Goal: Entertainment & Leisure: Consume media (video, audio)

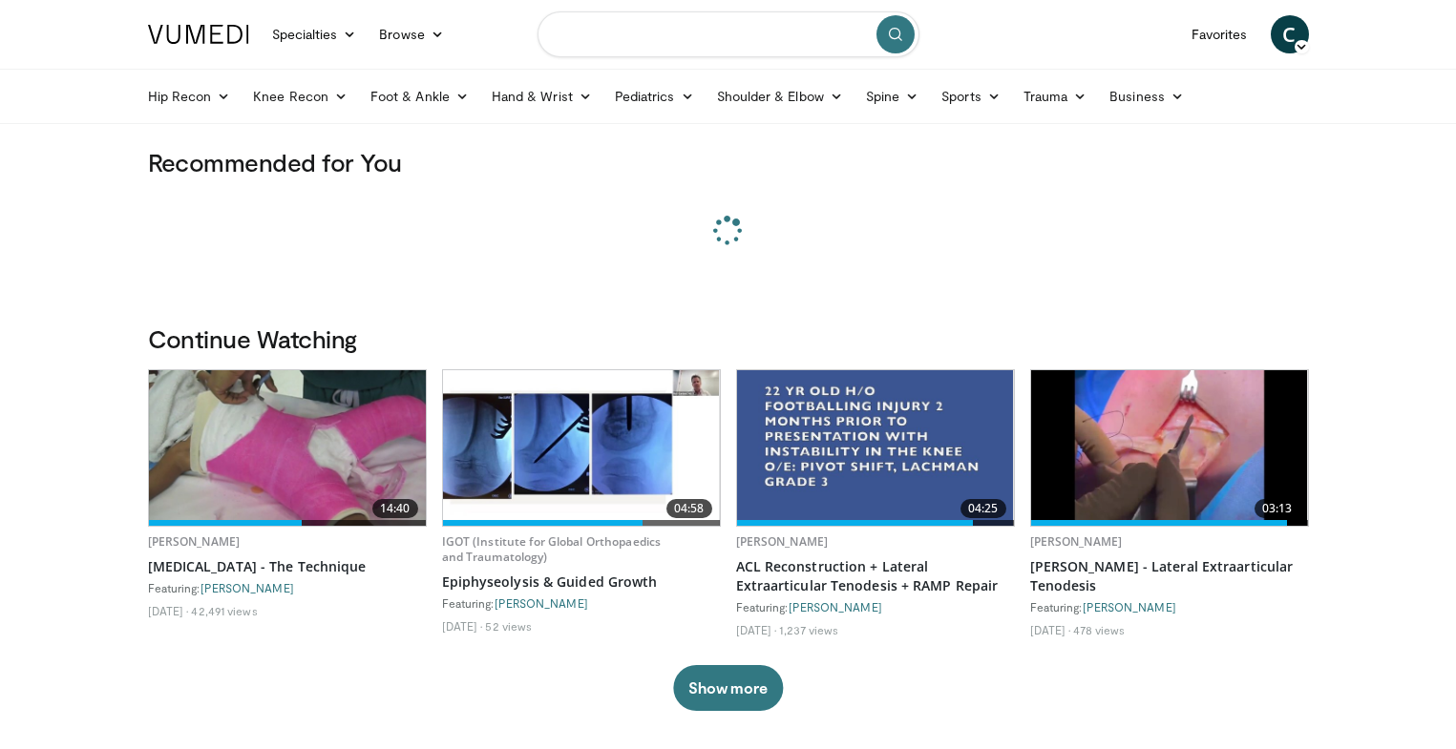
click at [704, 50] on input "Search topics, interventions" at bounding box center [728, 34] width 382 height 46
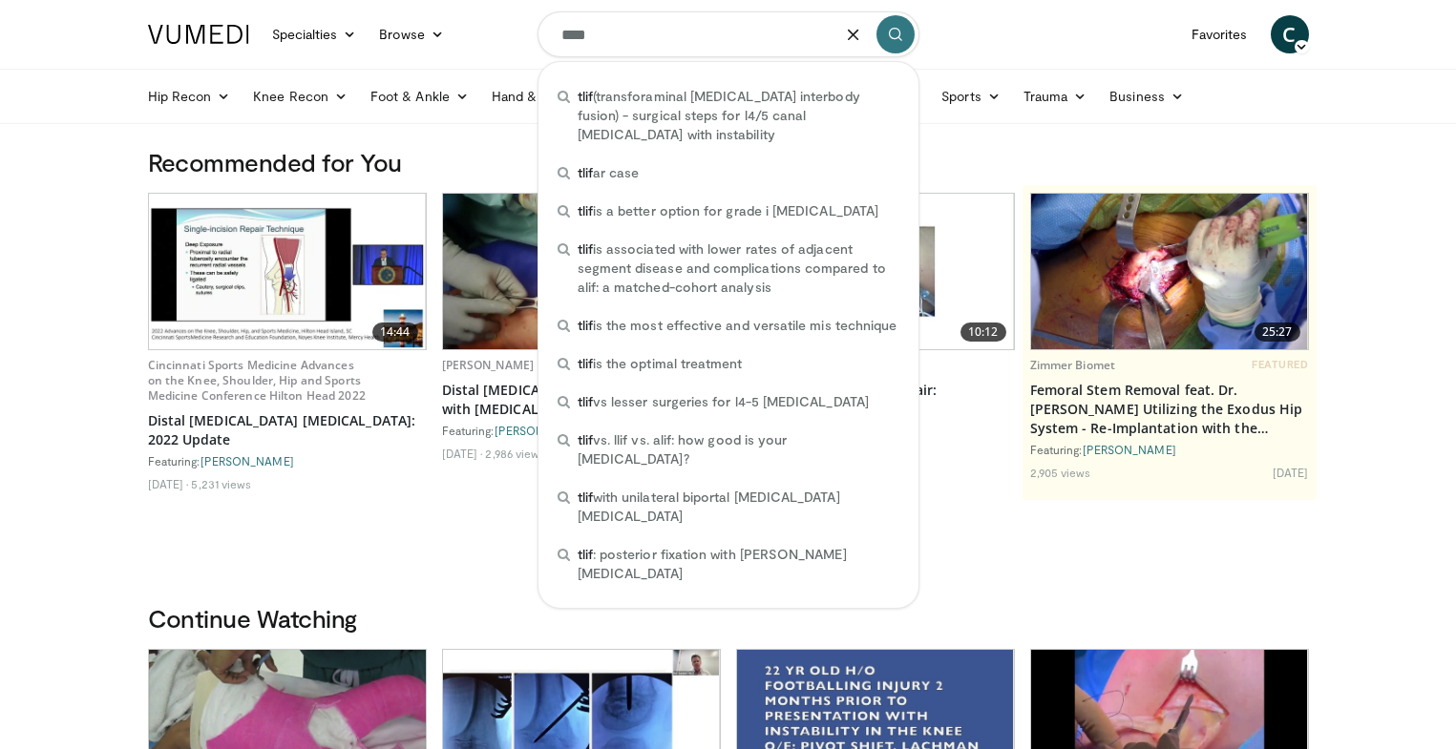
type input "****"
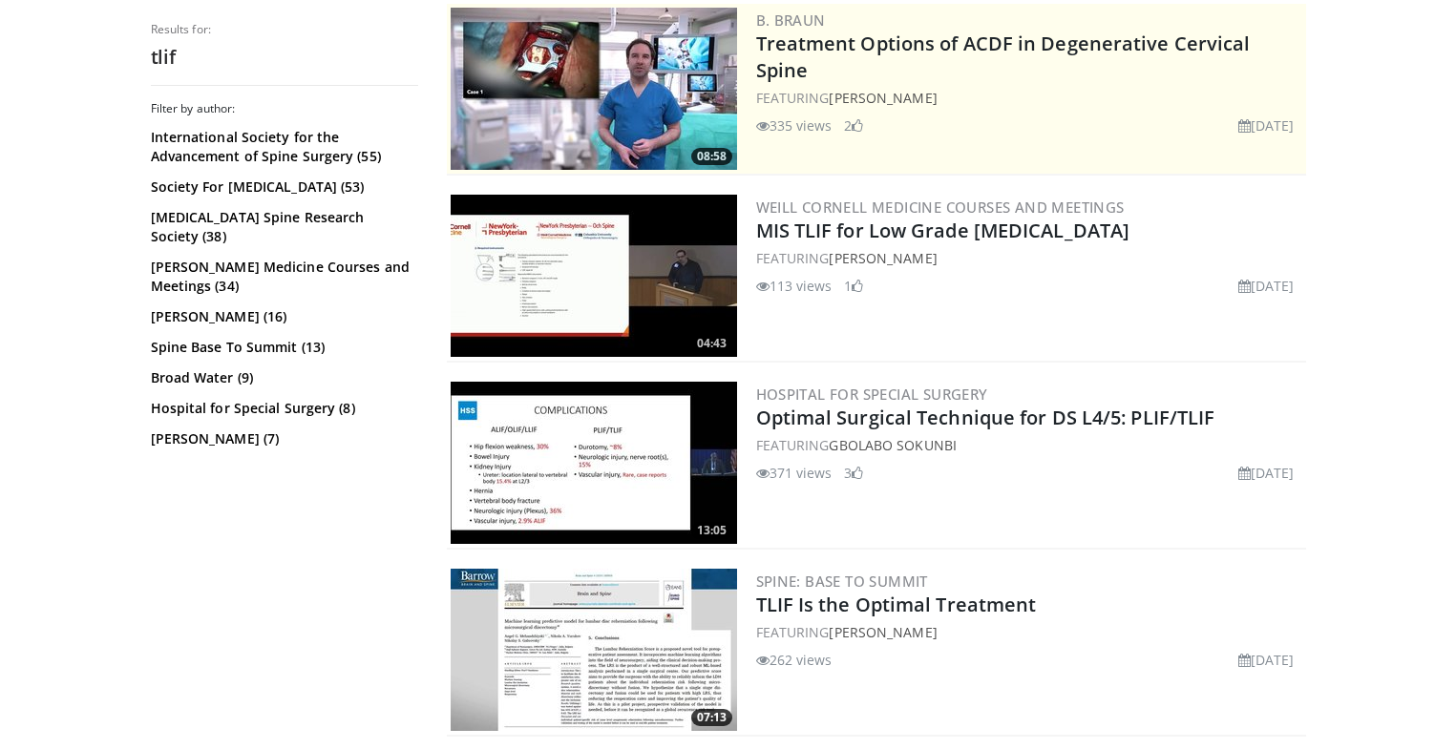
scroll to position [477, 0]
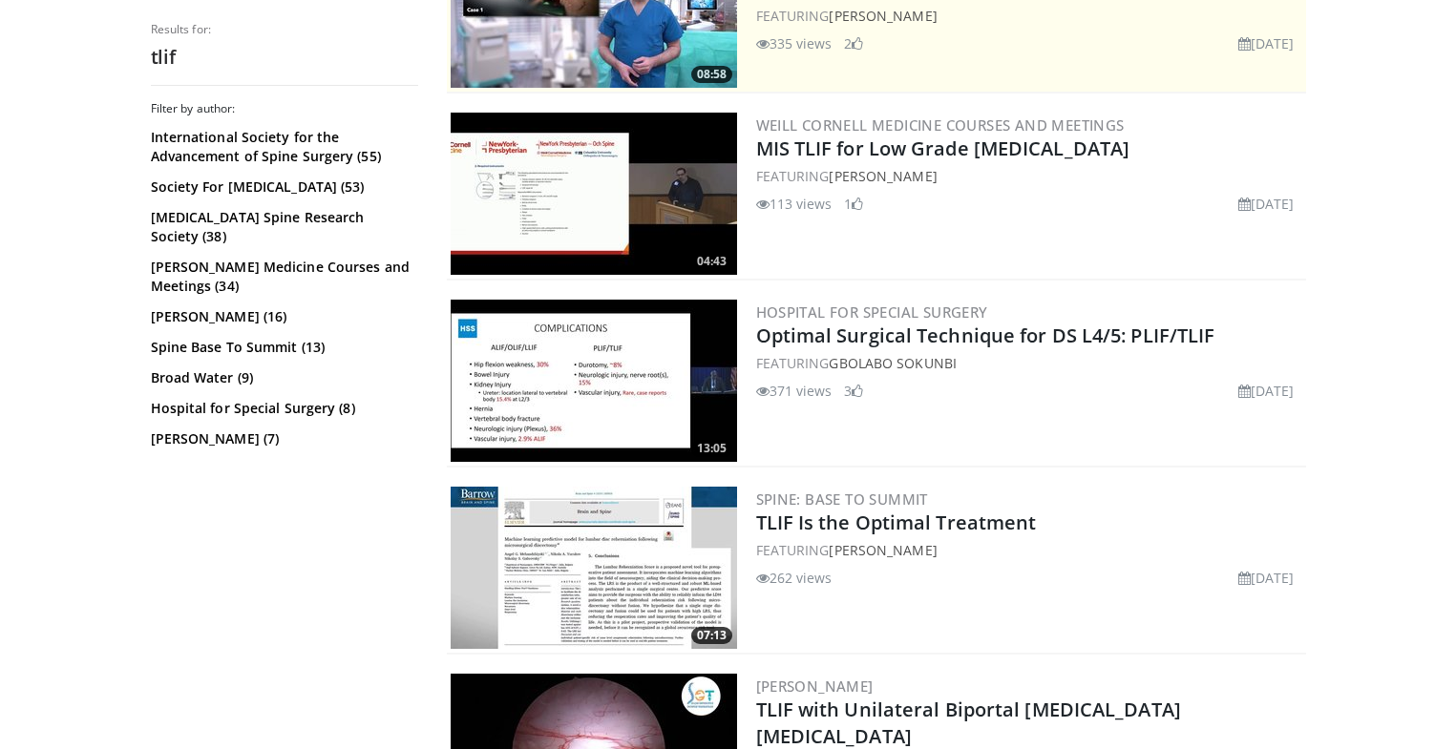
click at [528, 404] on img at bounding box center [594, 381] width 286 height 162
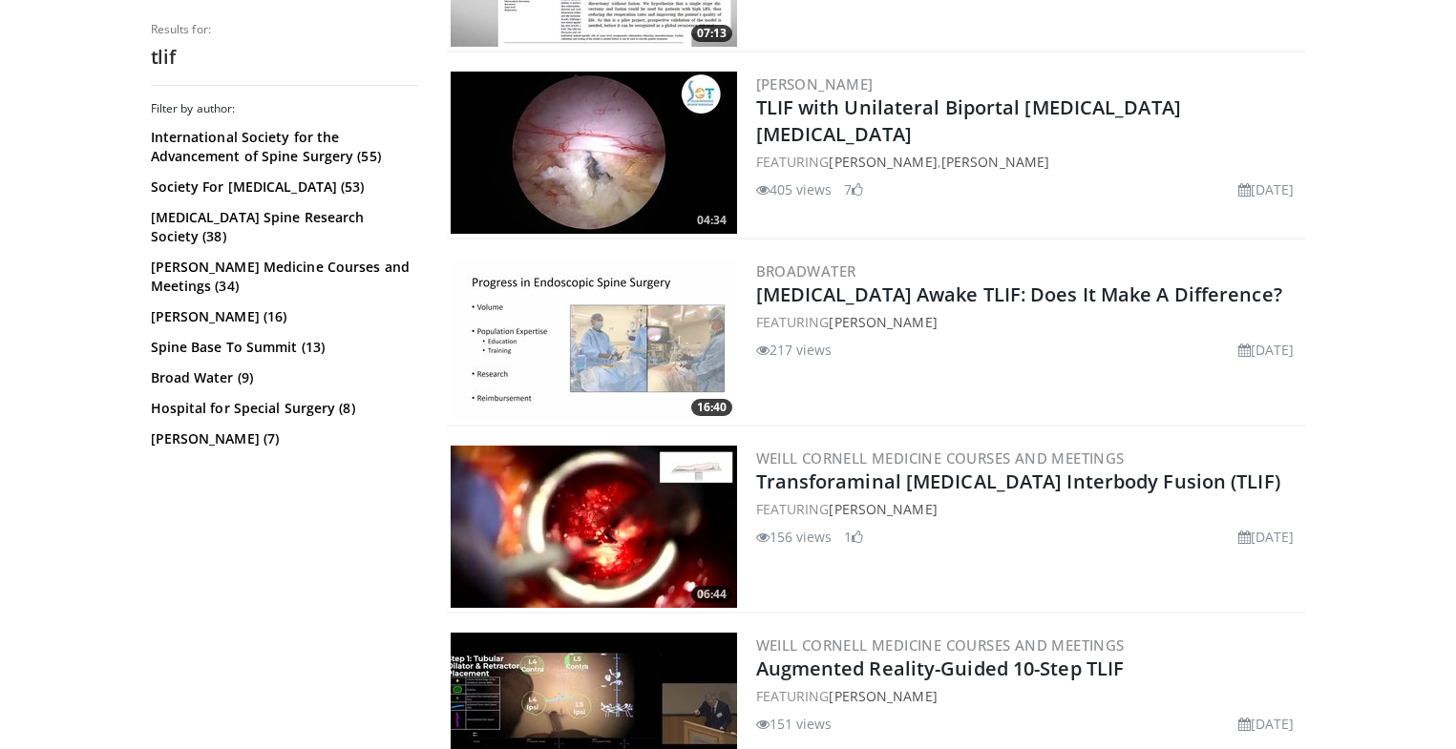
scroll to position [1146, 0]
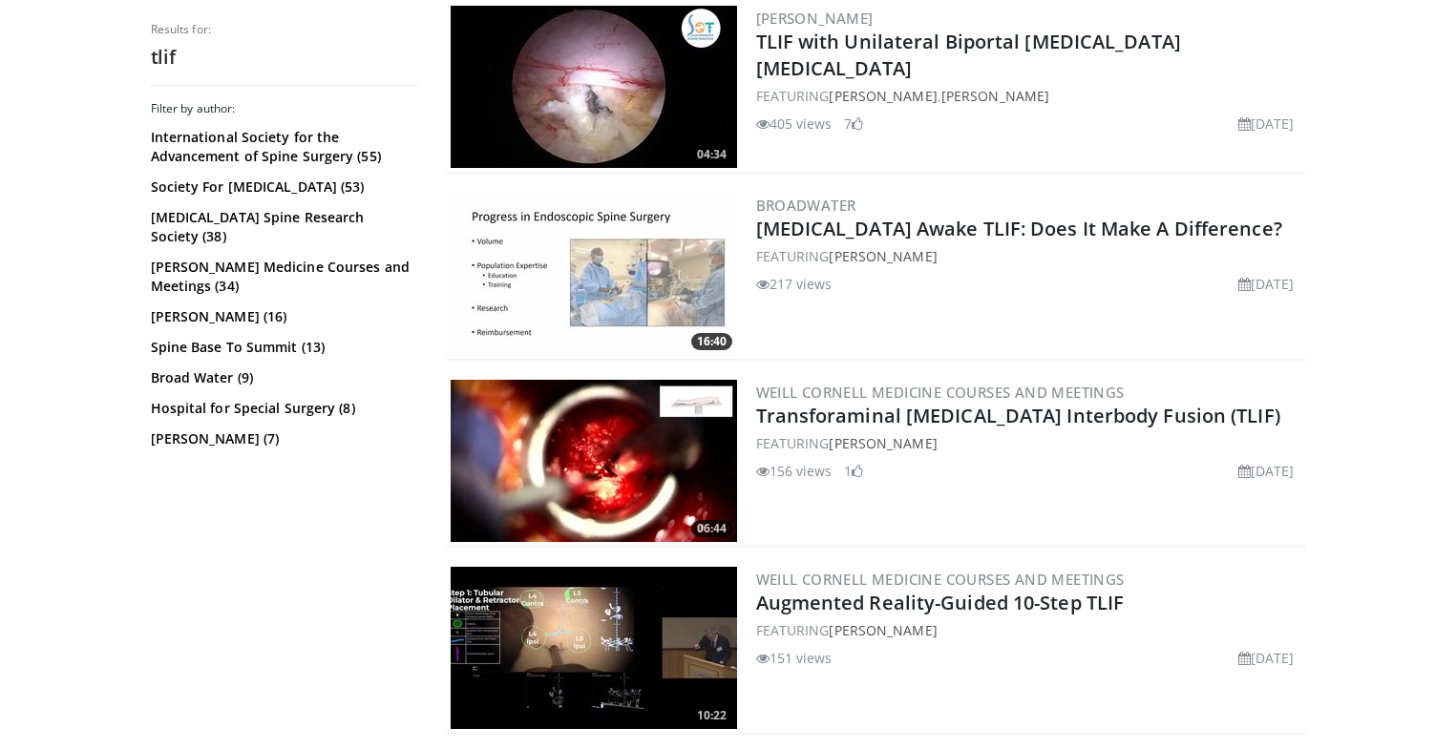
click at [586, 467] on img at bounding box center [594, 461] width 286 height 162
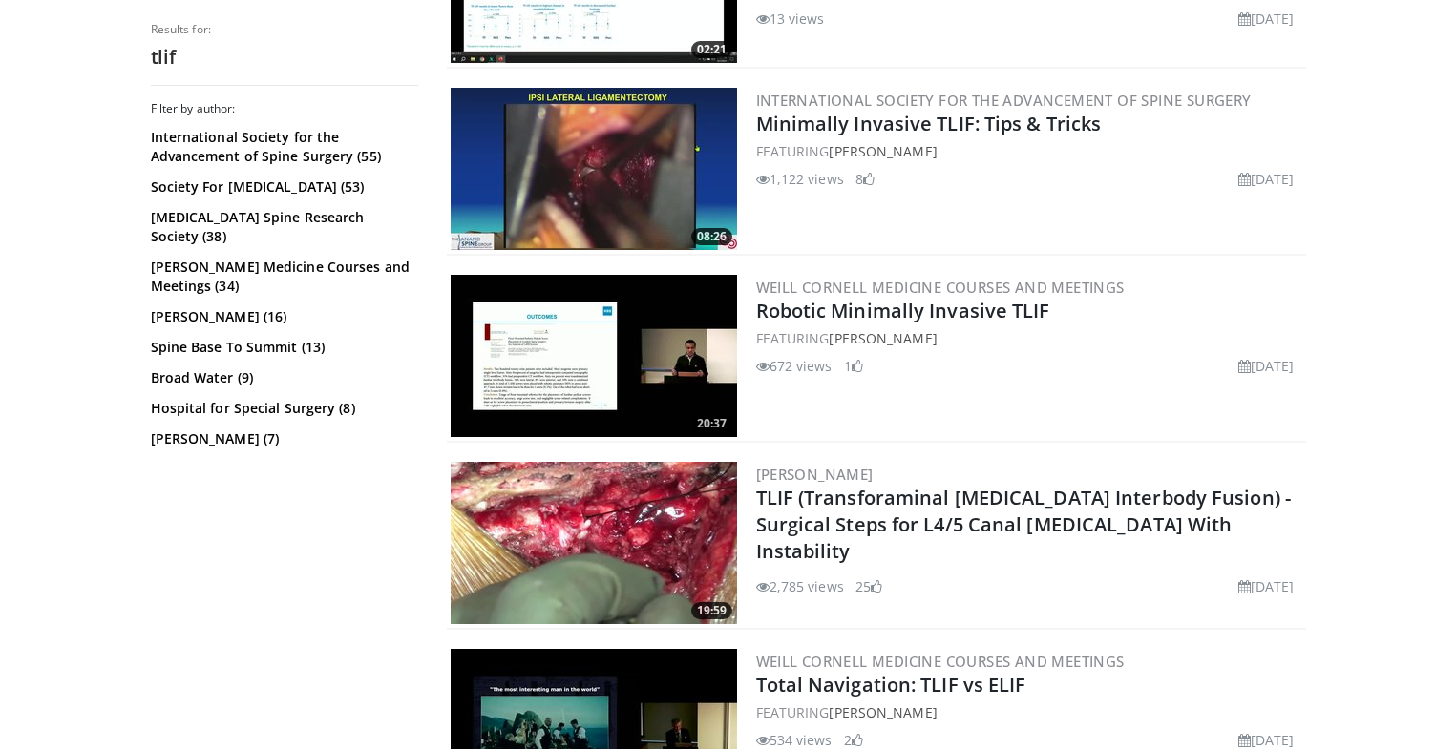
scroll to position [3532, 0]
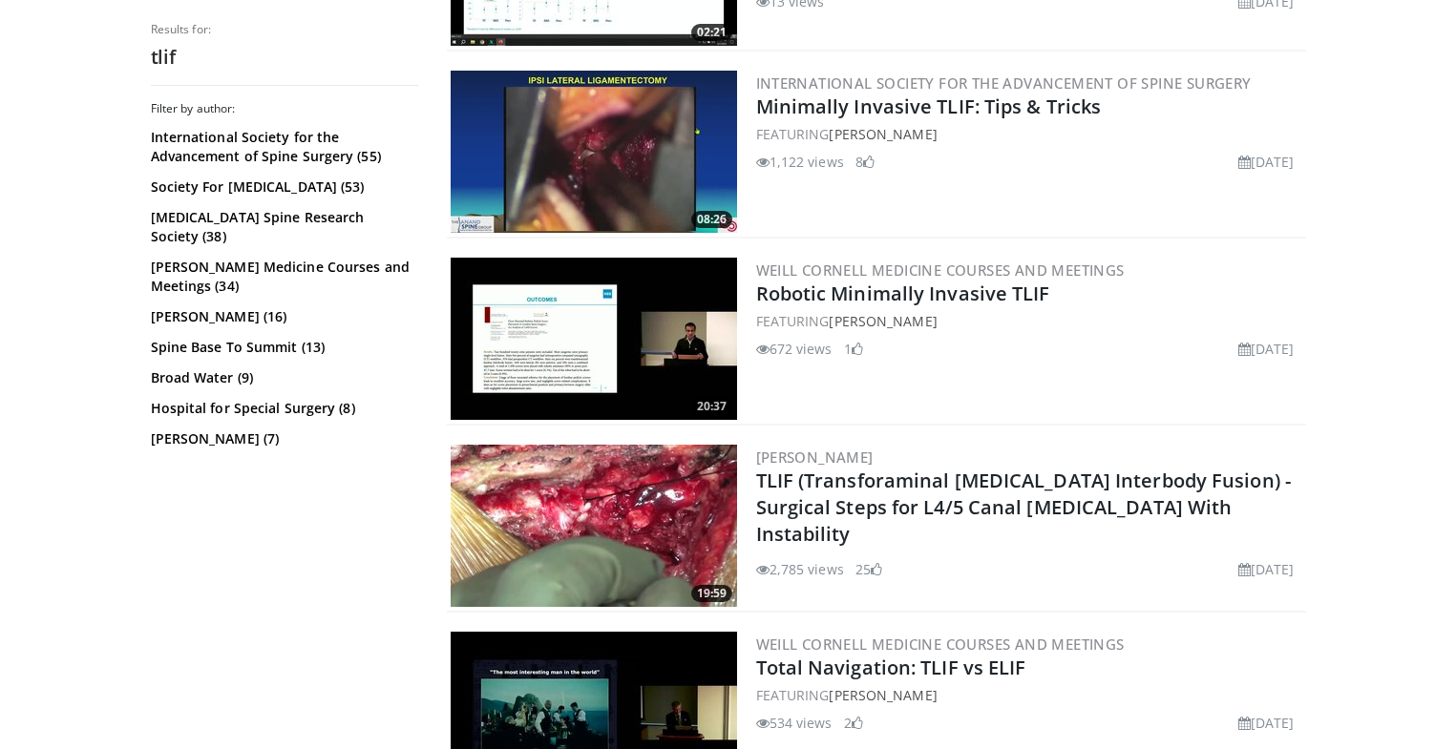
click at [593, 501] on img at bounding box center [594, 526] width 286 height 162
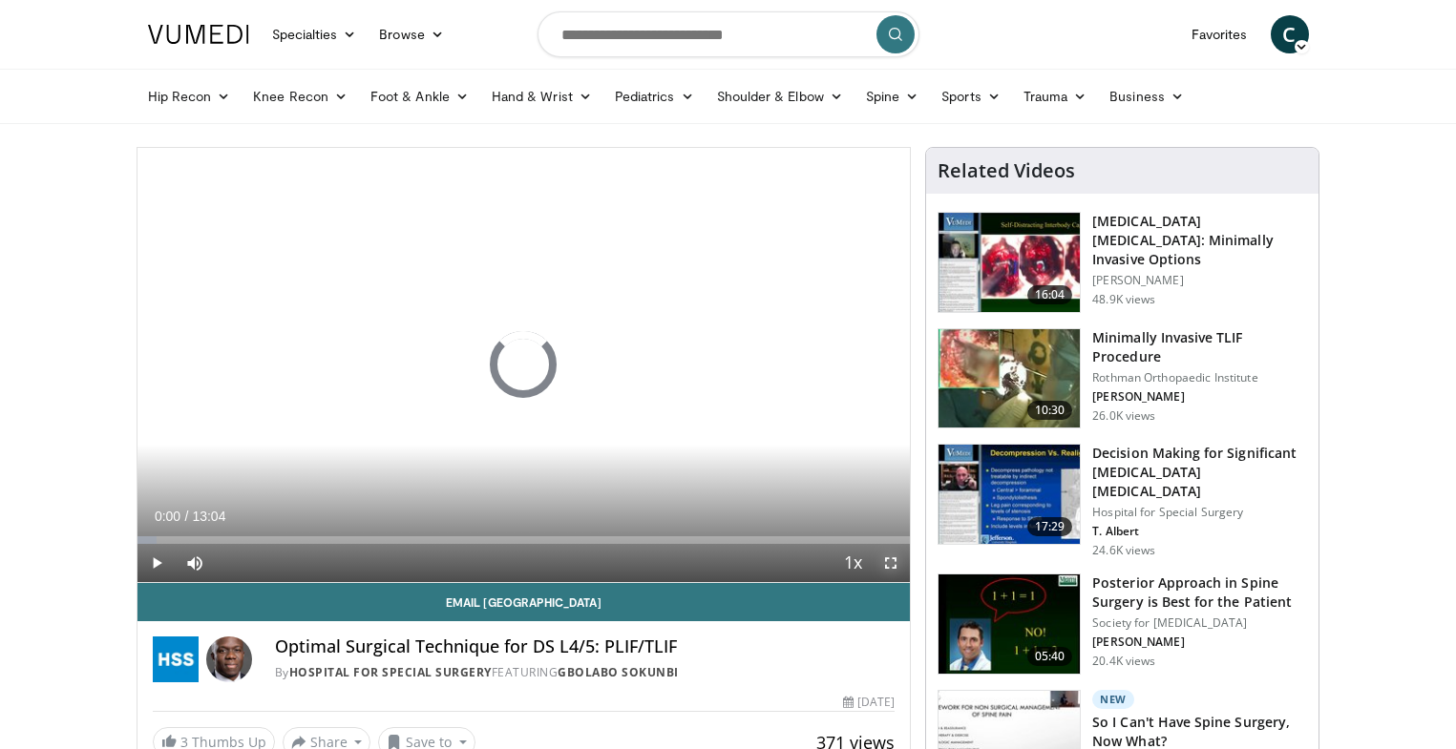
click at [892, 556] on span "Video Player" at bounding box center [891, 563] width 38 height 38
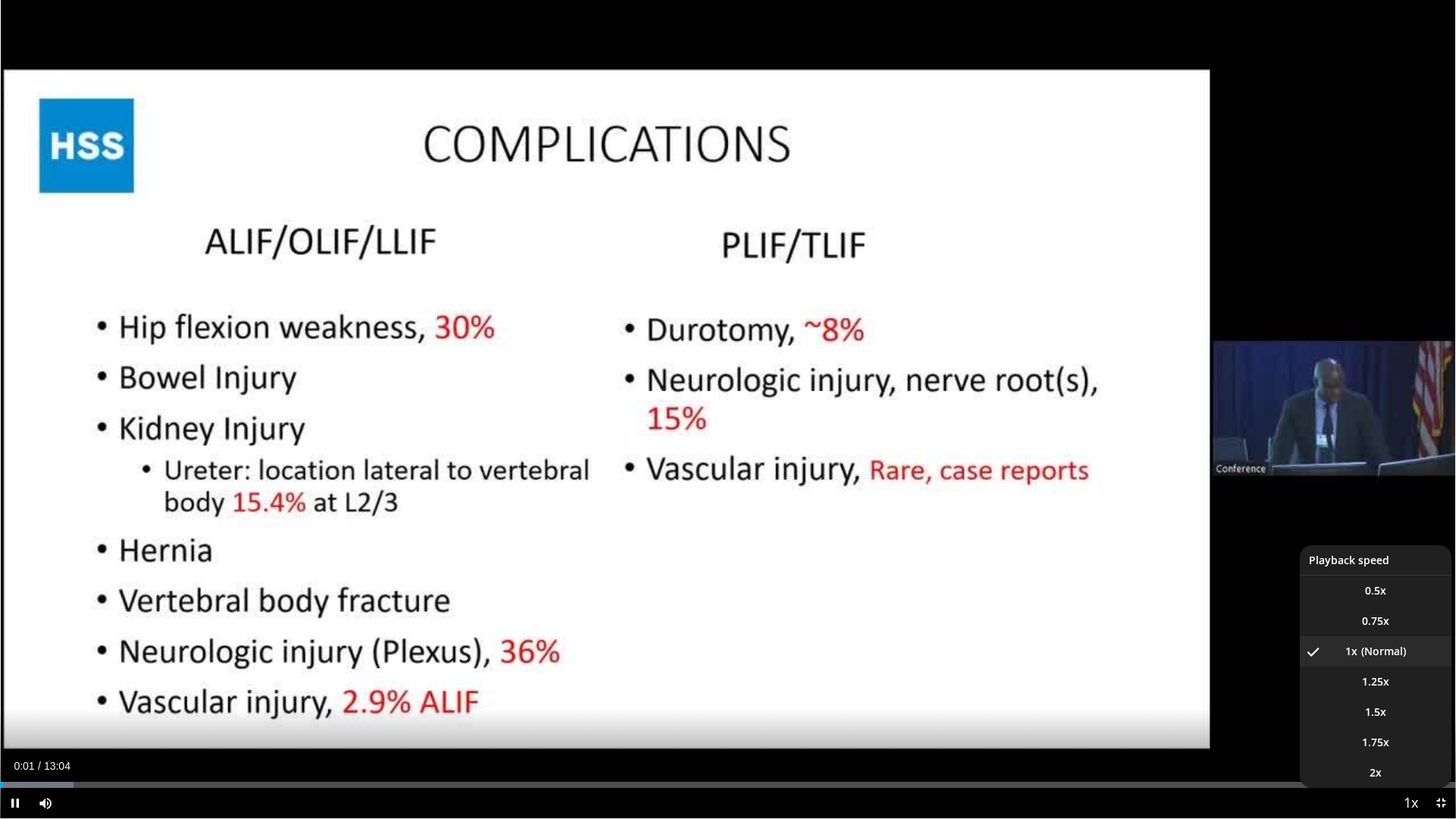
click at [1167, 594] on span "Video Player" at bounding box center [1410, 804] width 21 height 30
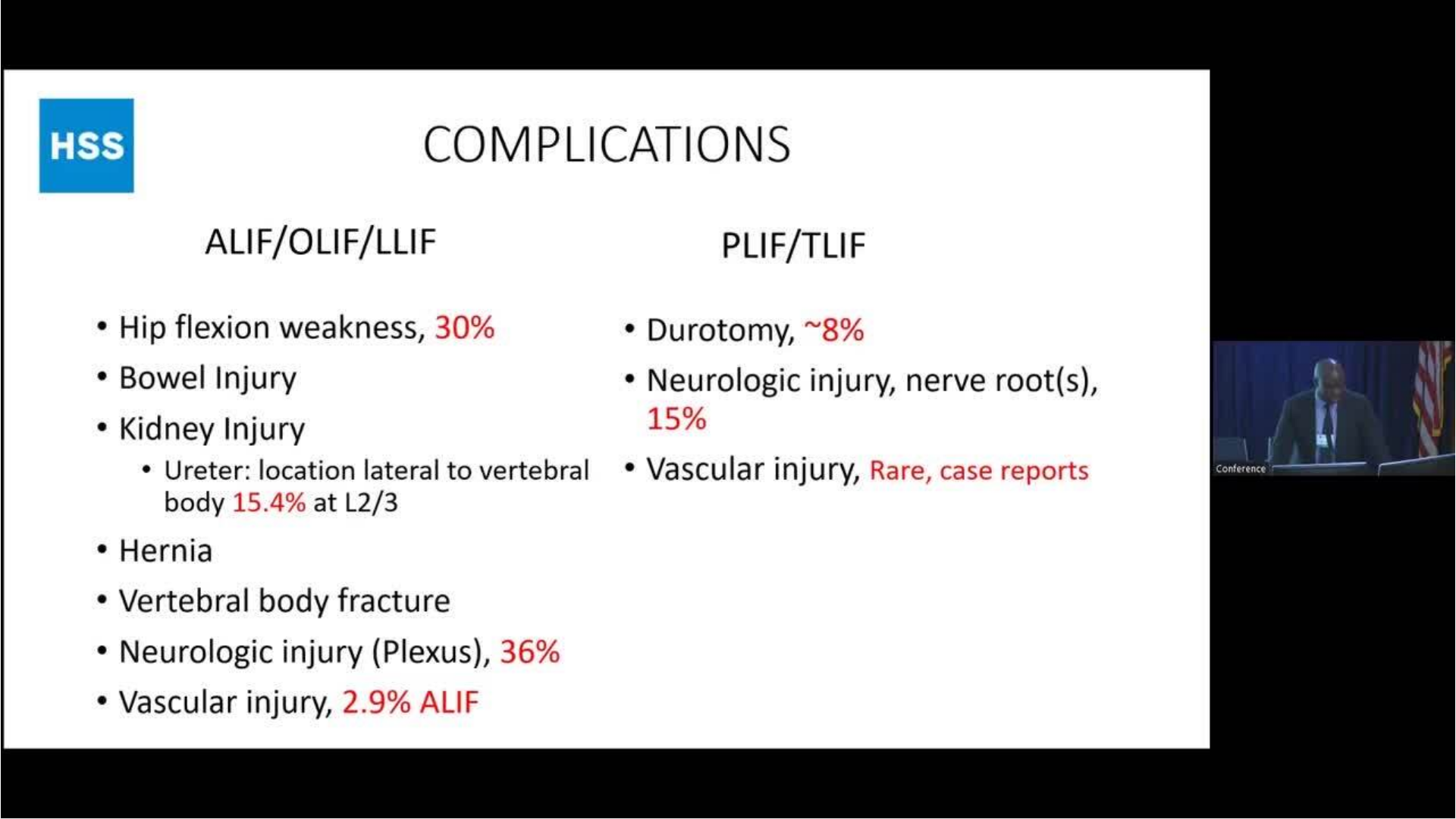
click at [1167, 594] on video-js "**********" at bounding box center [728, 409] width 1456 height 819
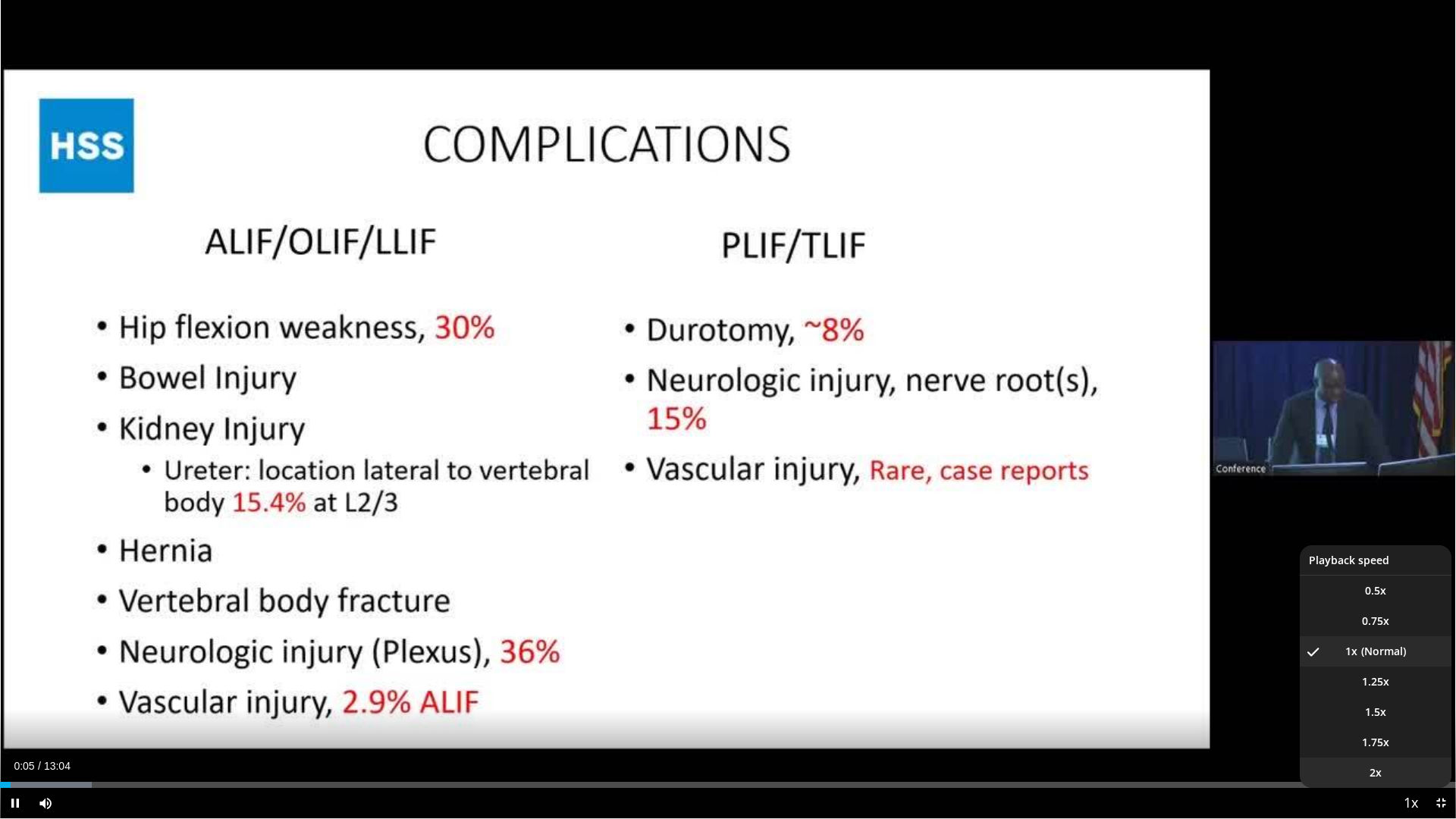
click at [1167, 594] on li "2x" at bounding box center [1375, 773] width 152 height 30
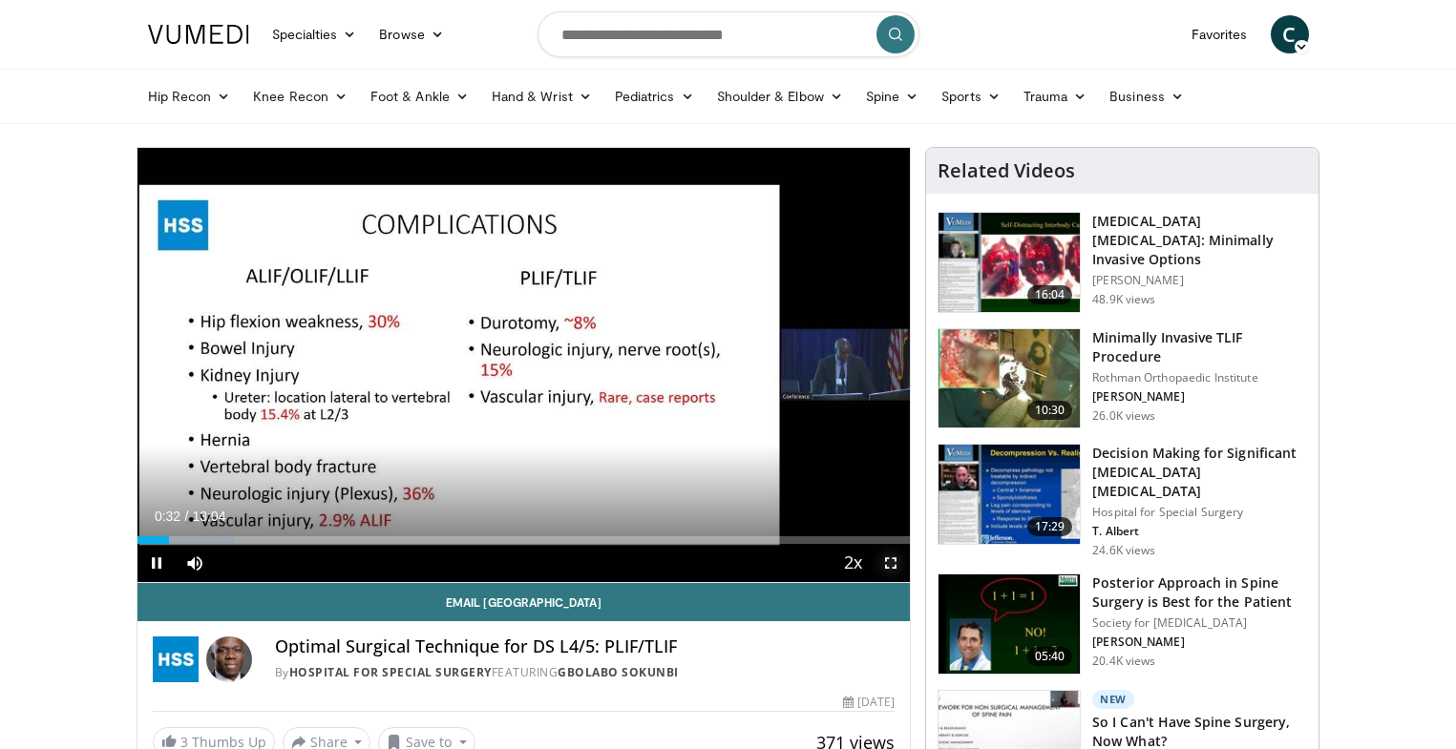
click at [898, 575] on span "Video Player" at bounding box center [891, 563] width 38 height 38
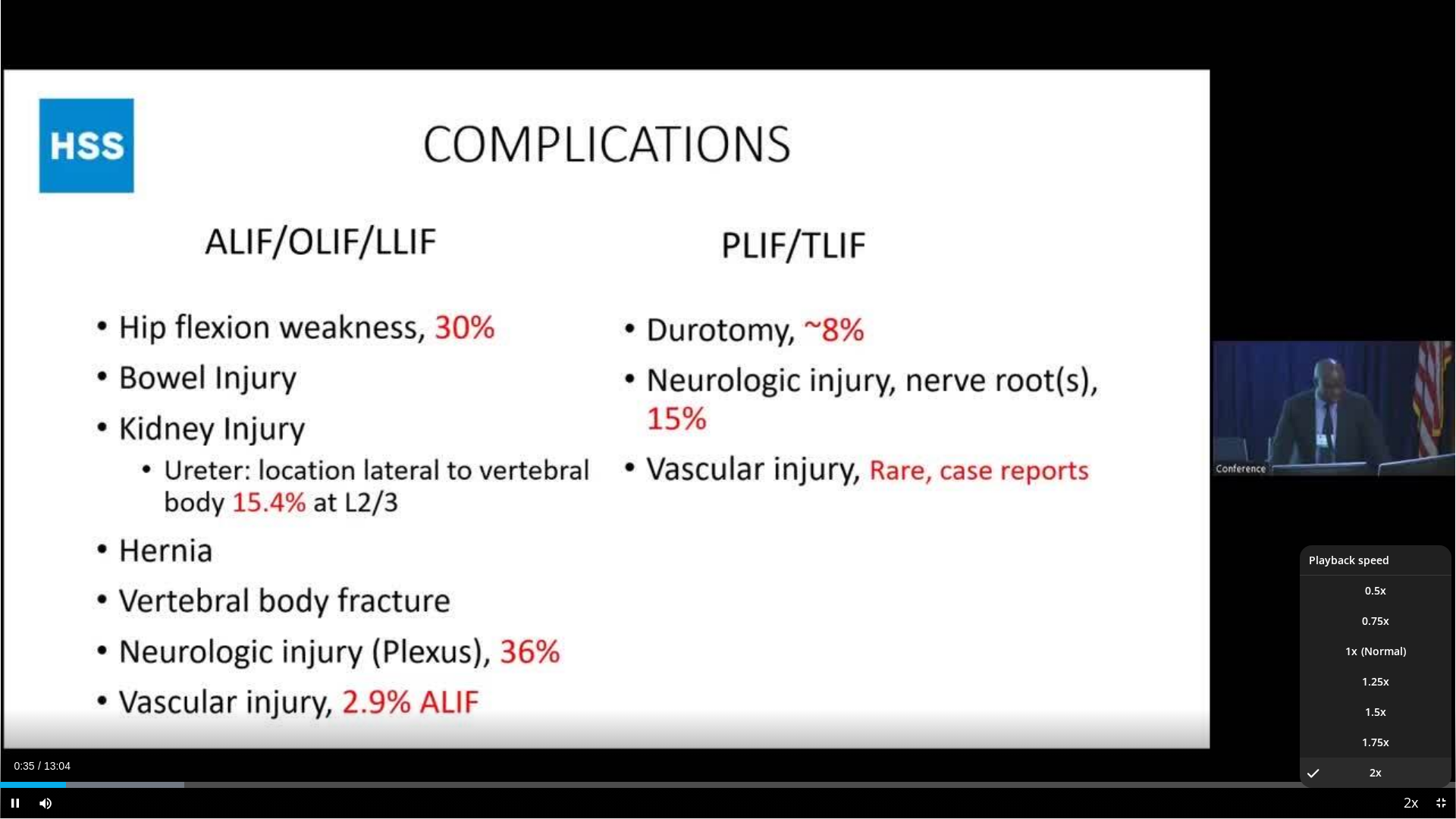
click at [1167, 594] on span "Video Player" at bounding box center [1410, 804] width 21 height 30
click at [1167, 594] on span "1.5x" at bounding box center [1375, 712] width 21 height 15
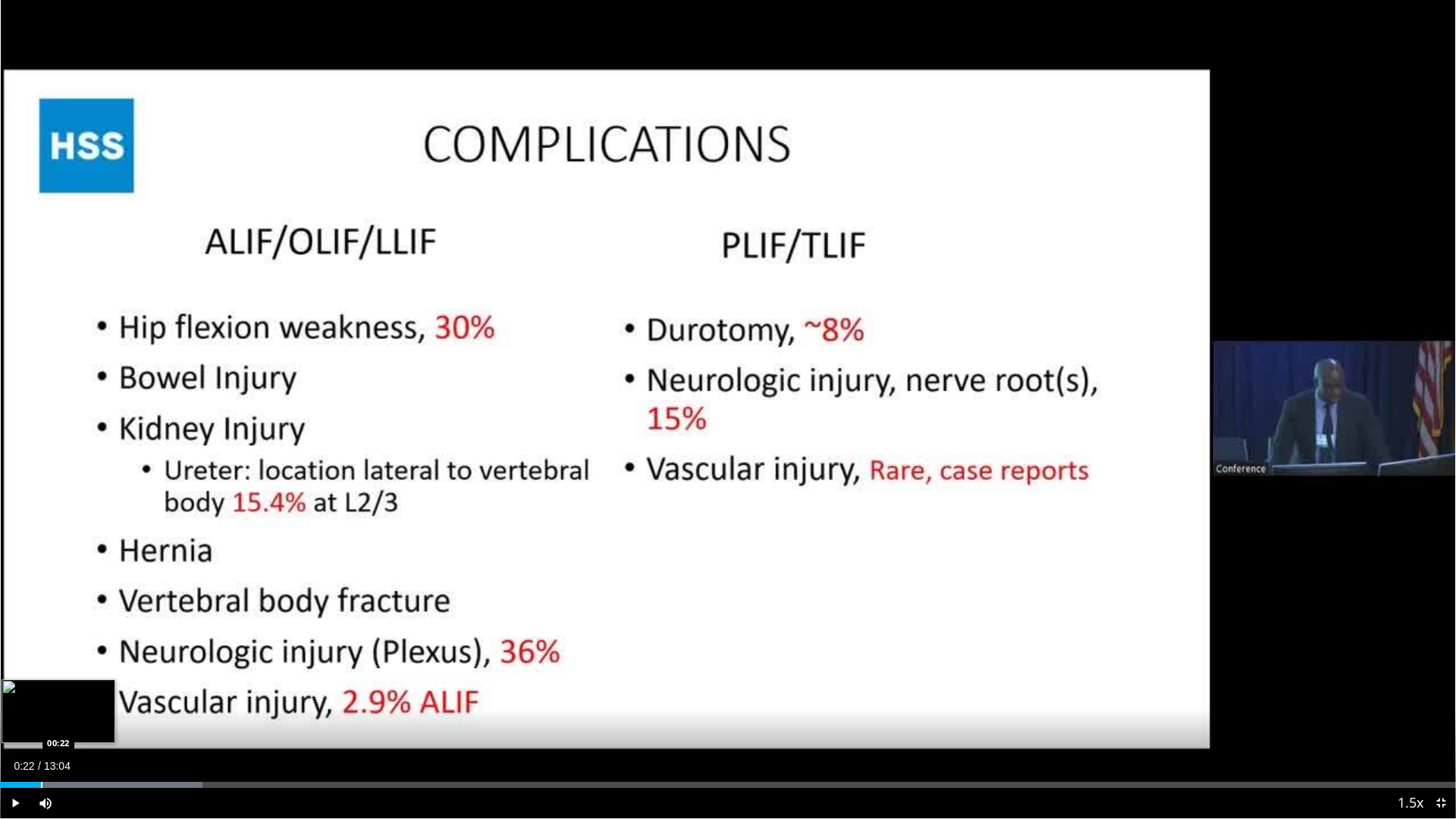
click at [41, 594] on div "Loaded : 13.90% 00:22 00:22" at bounding box center [728, 781] width 1456 height 14
click at [20, 594] on div "Loaded : 13.90% 00:23 00:11" at bounding box center [728, 785] width 1456 height 6
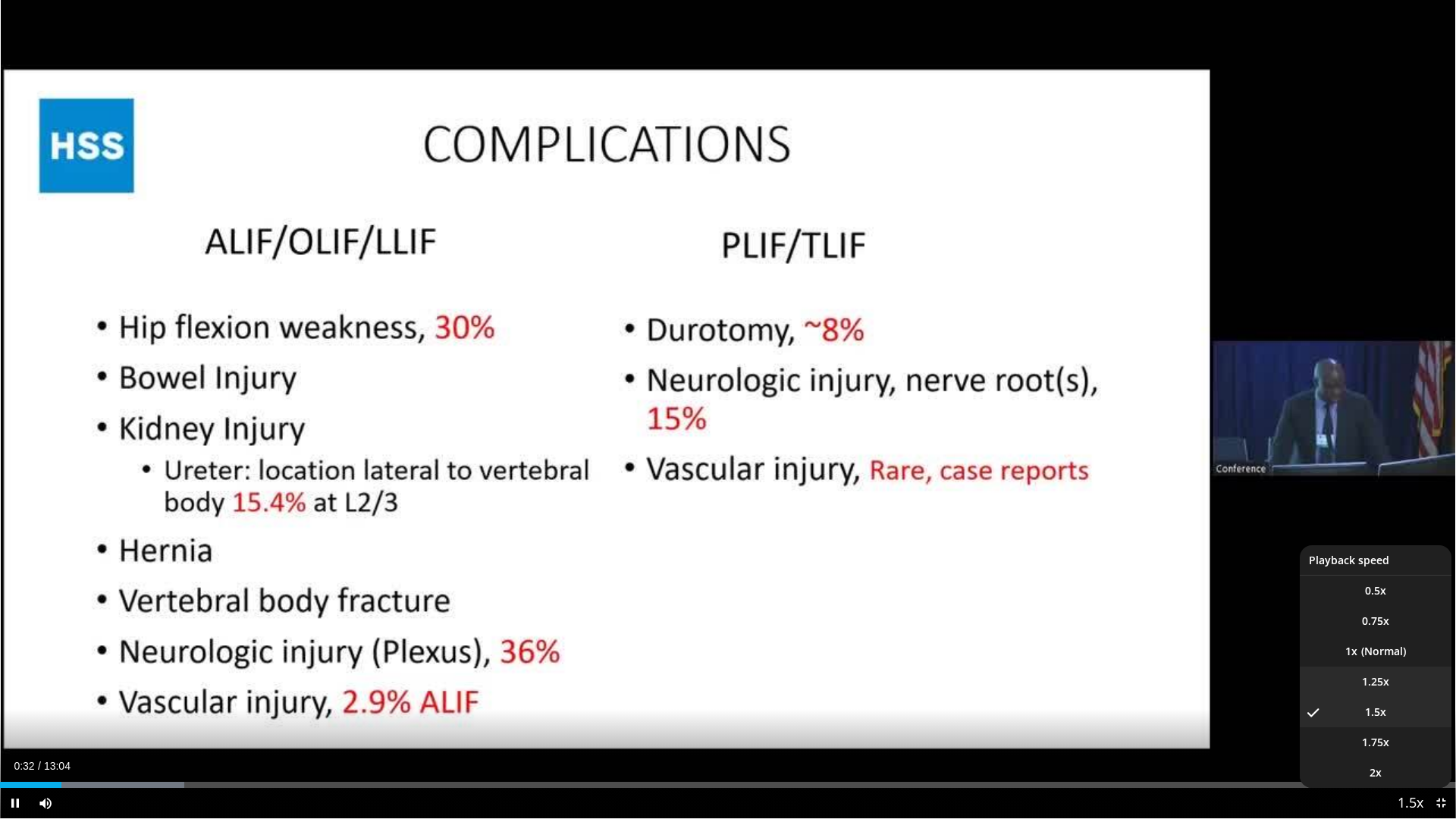
click at [1167, 594] on span "1.25x" at bounding box center [1375, 682] width 27 height 15
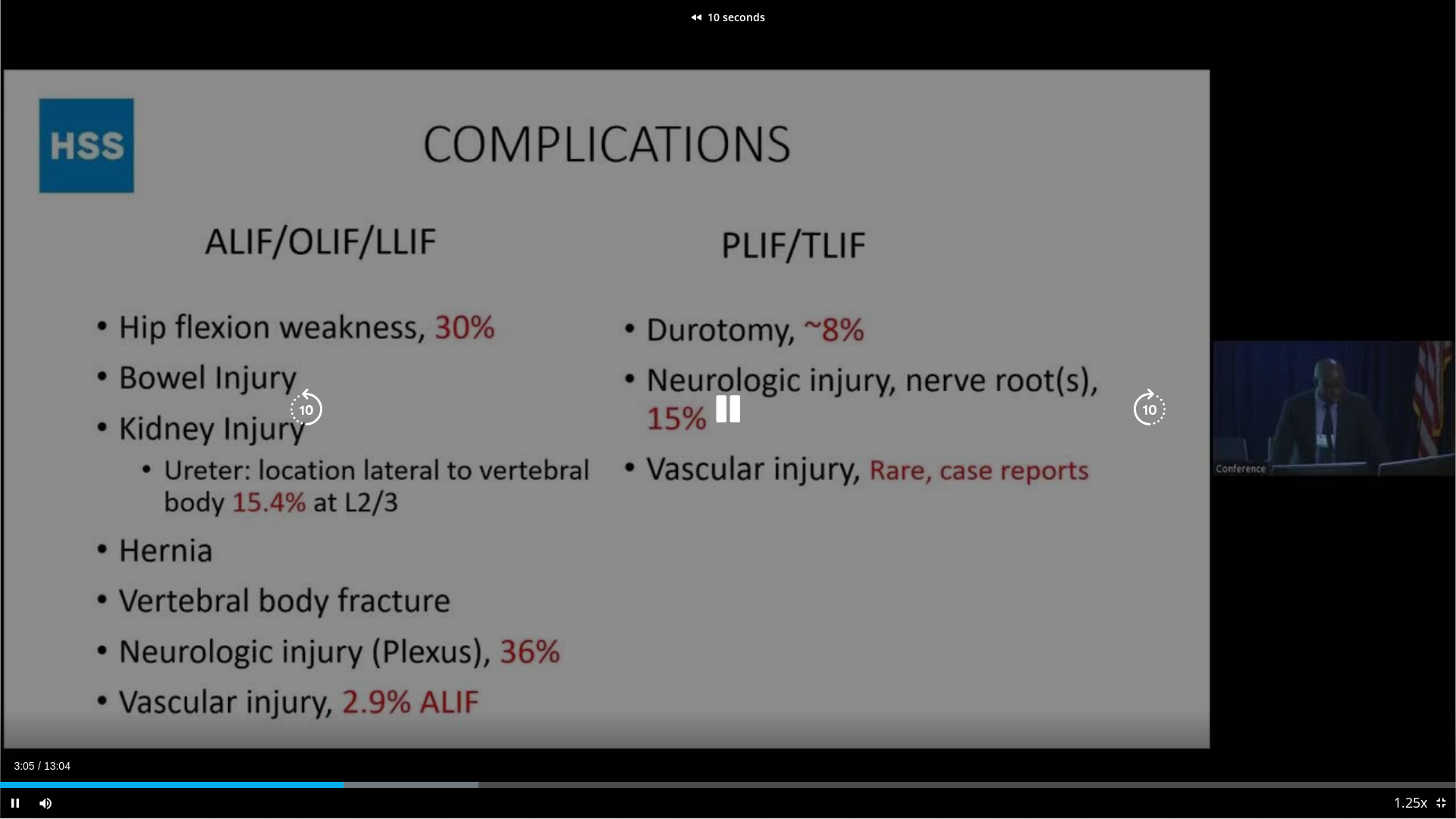
click at [935, 582] on div "10 seconds Tap to unmute" at bounding box center [728, 409] width 1456 height 818
click at [732, 417] on icon "Video Player" at bounding box center [728, 409] width 42 height 42
click at [731, 411] on icon "Video Player" at bounding box center [728, 409] width 42 height 42
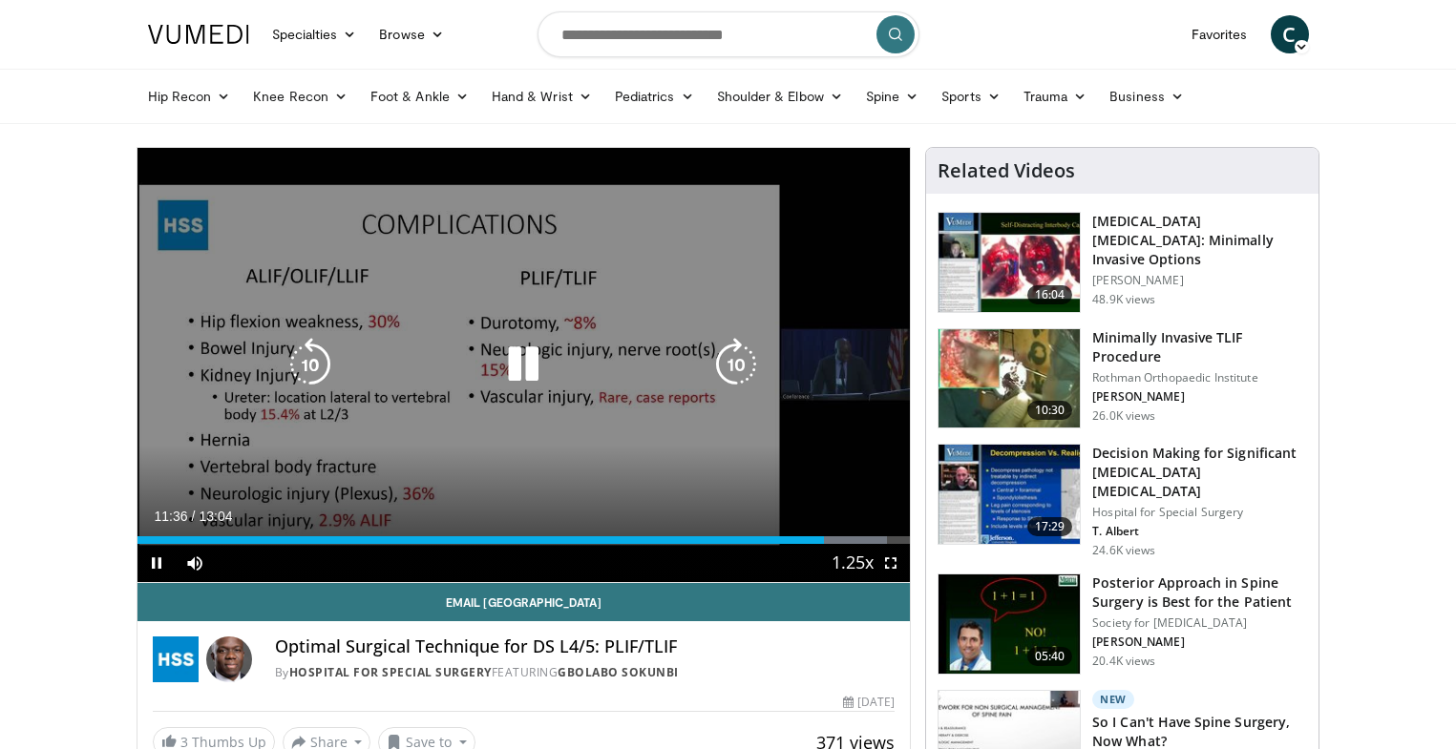
click at [616, 297] on div "30 seconds Tap to unmute" at bounding box center [523, 365] width 773 height 434
click at [618, 332] on div "30 seconds Tap to unmute" at bounding box center [523, 365] width 773 height 434
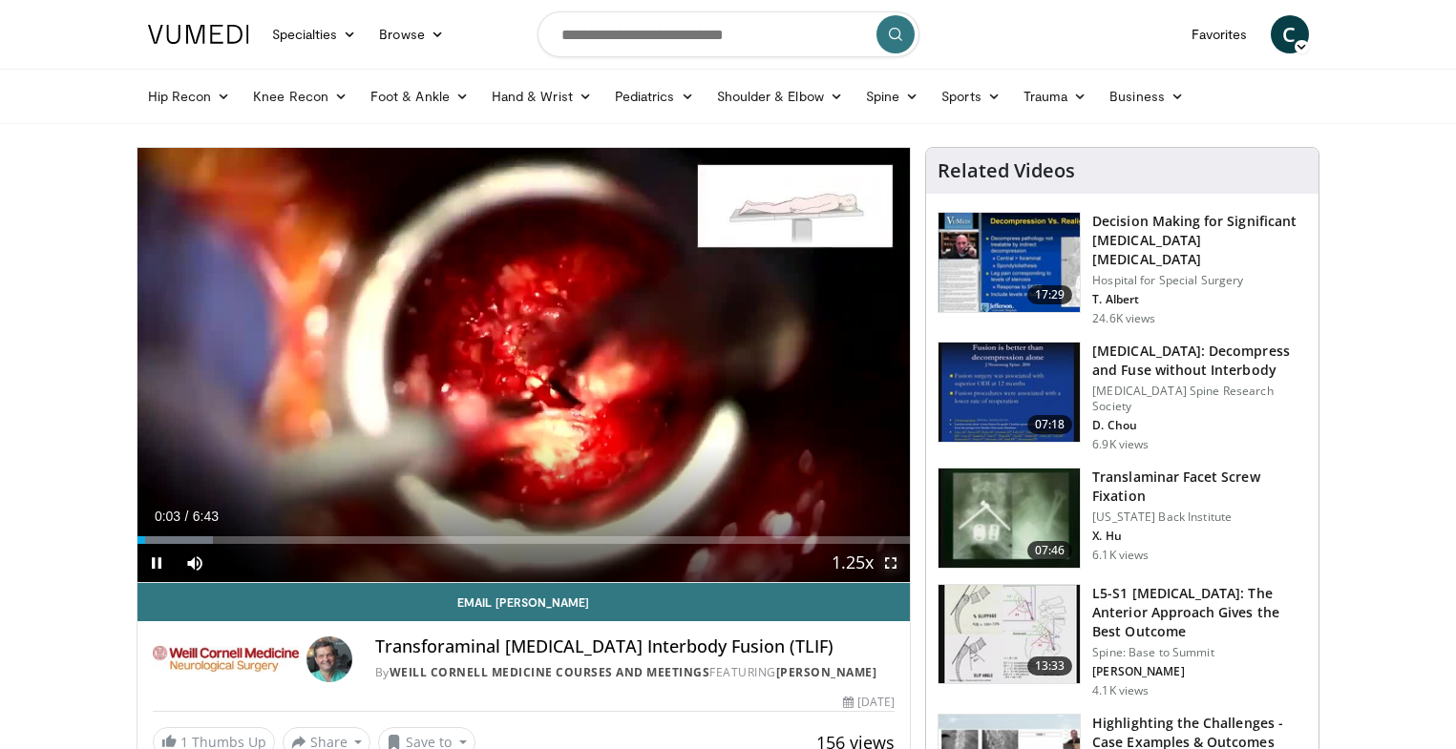
click at [896, 565] on span "Video Player" at bounding box center [891, 563] width 38 height 38
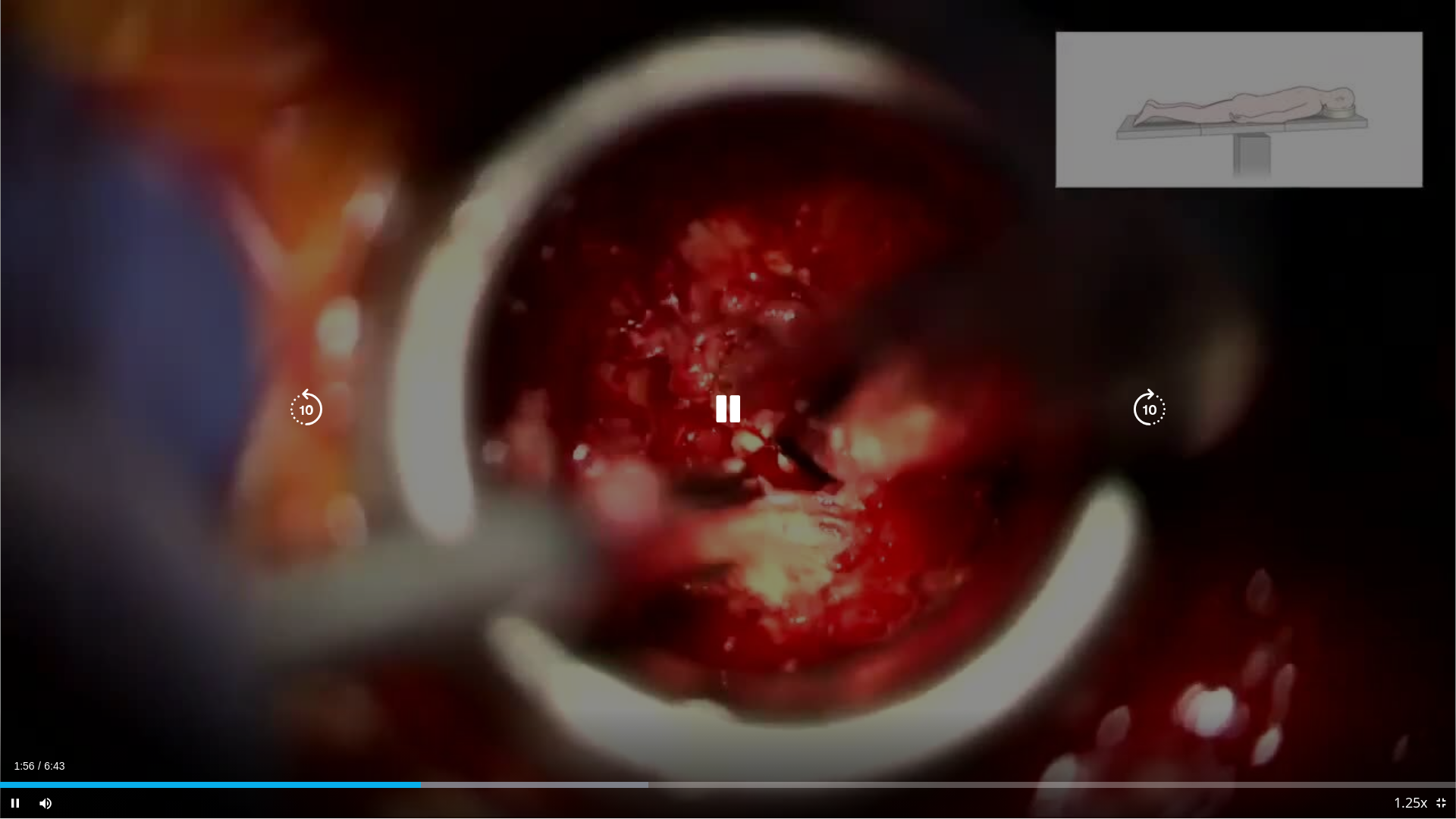
click at [729, 416] on icon "Video Player" at bounding box center [728, 409] width 42 height 42
click at [733, 411] on icon "Video Player" at bounding box center [728, 409] width 42 height 42
click at [415, 507] on div "10 seconds Tap to unmute" at bounding box center [728, 409] width 1456 height 818
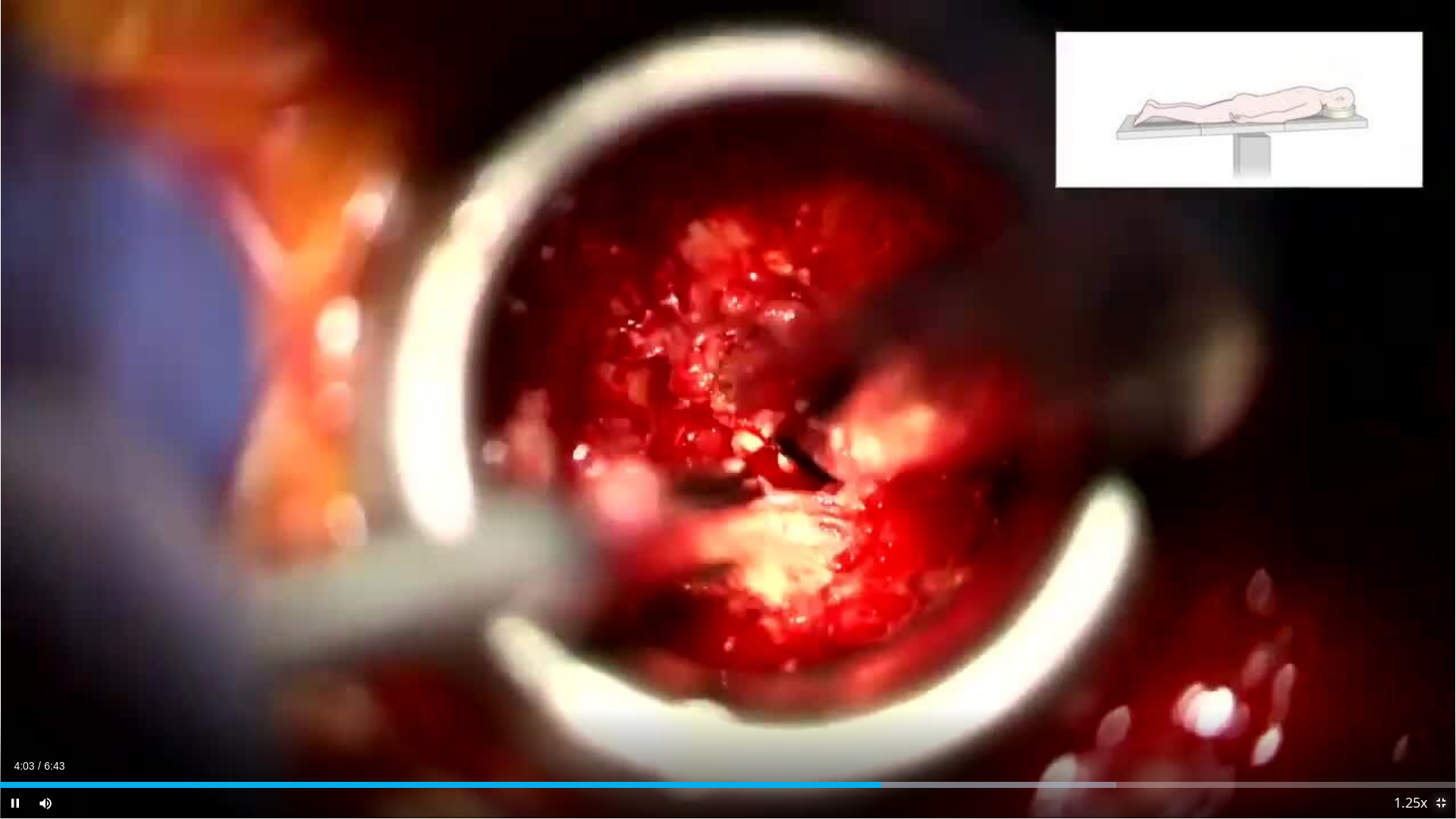
click at [1156, 594] on span "Video Player" at bounding box center [1441, 803] width 30 height 30
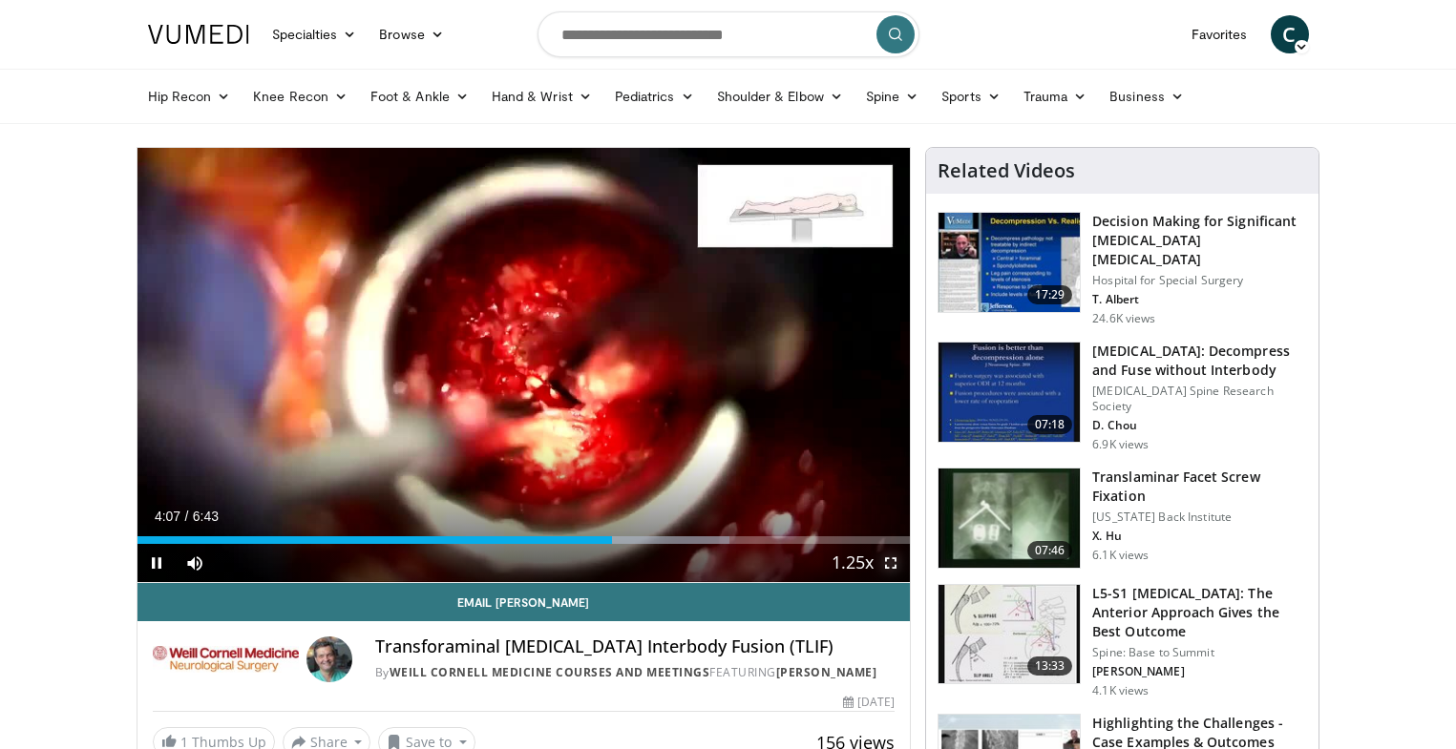
click at [895, 557] on span "Video Player" at bounding box center [891, 563] width 38 height 38
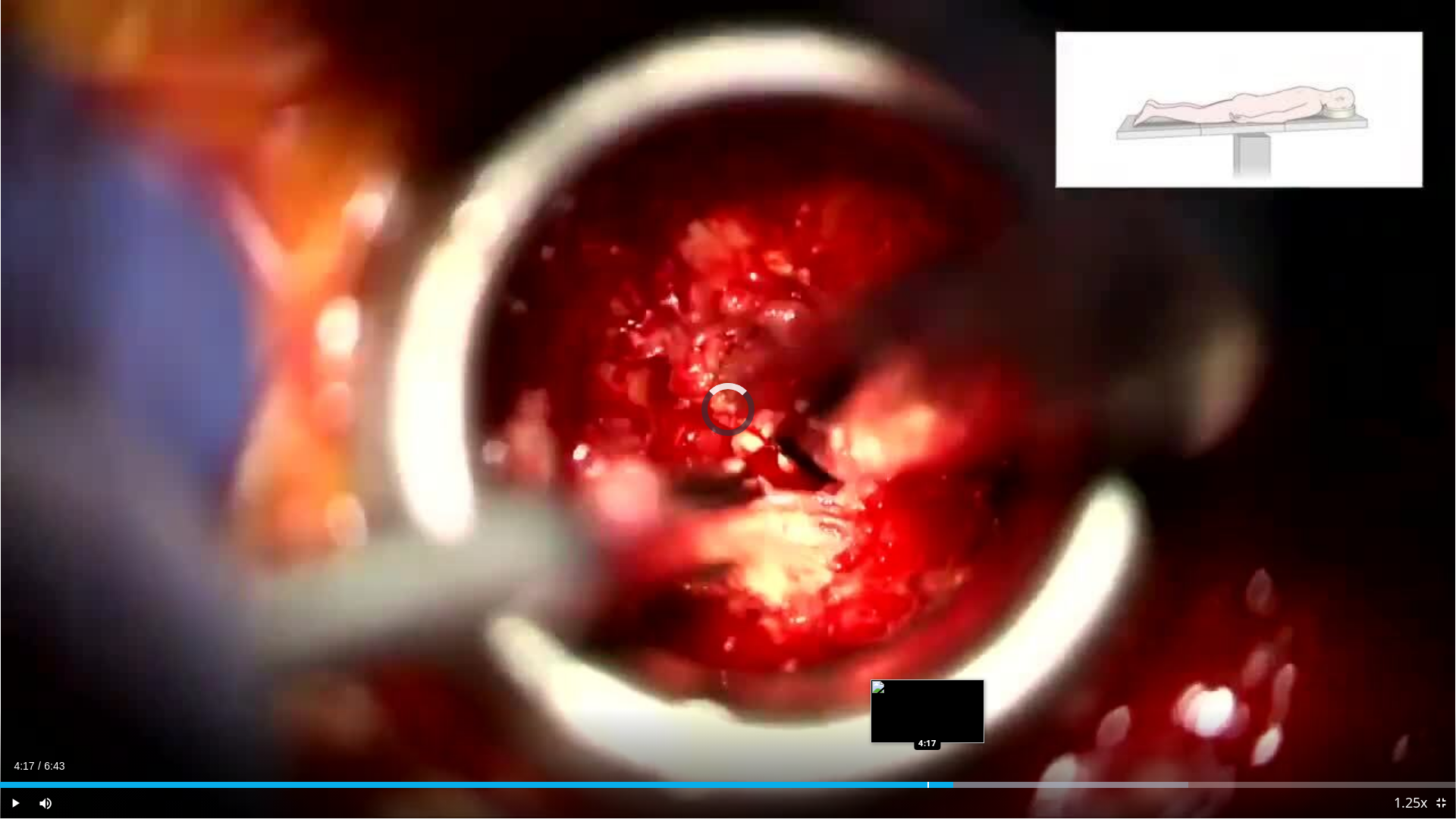
click at [928, 594] on div "Progress Bar" at bounding box center [928, 785] width 2 height 6
click at [912, 594] on div "4:12" at bounding box center [468, 785] width 936 height 6
click at [892, 594] on div "Progress Bar" at bounding box center [893, 785] width 2 height 6
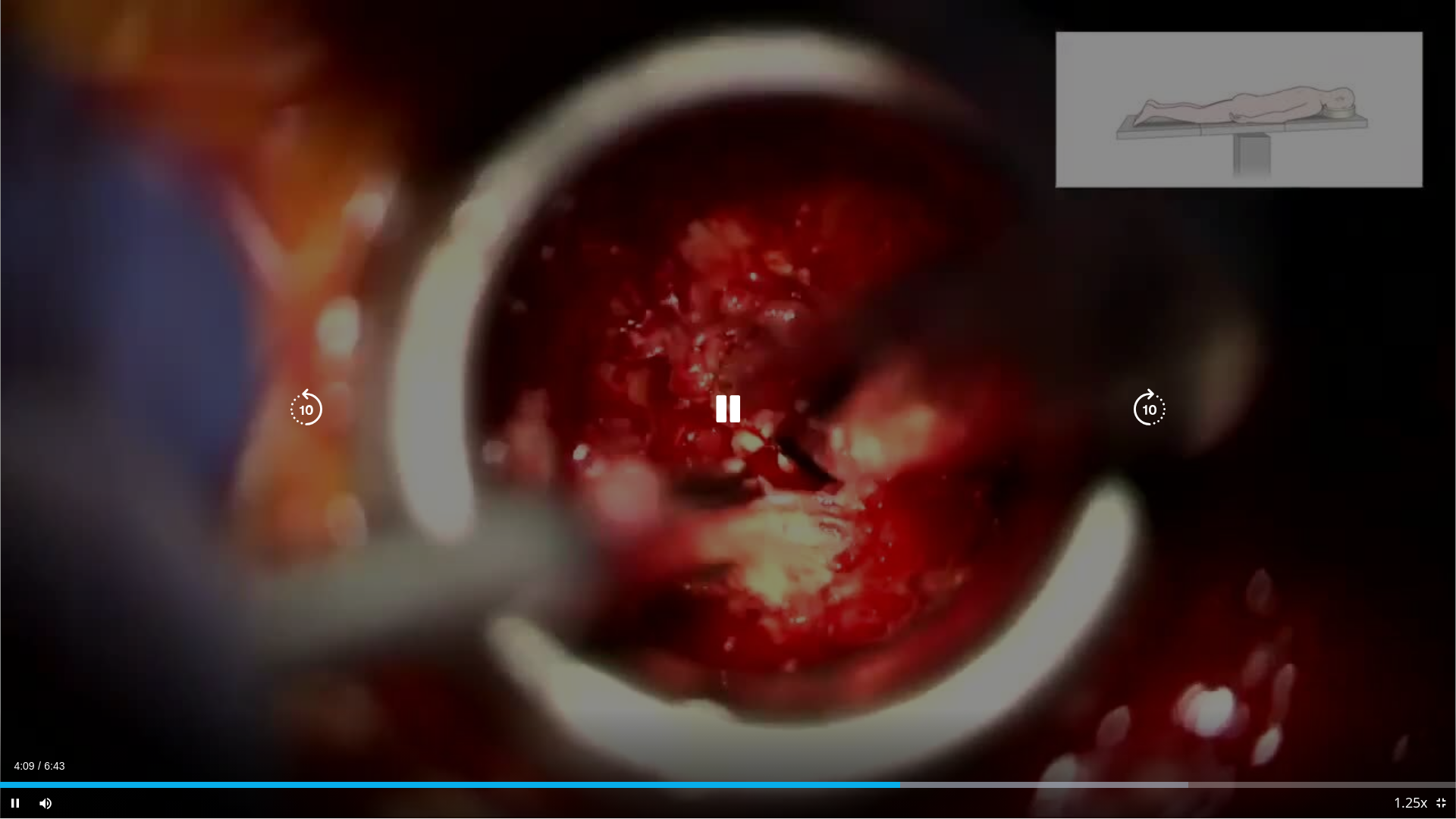
click at [944, 594] on div "10 seconds Tap to unmute" at bounding box center [728, 409] width 1456 height 818
click at [725, 451] on div "10 seconds Tap to unmute" at bounding box center [728, 409] width 1456 height 818
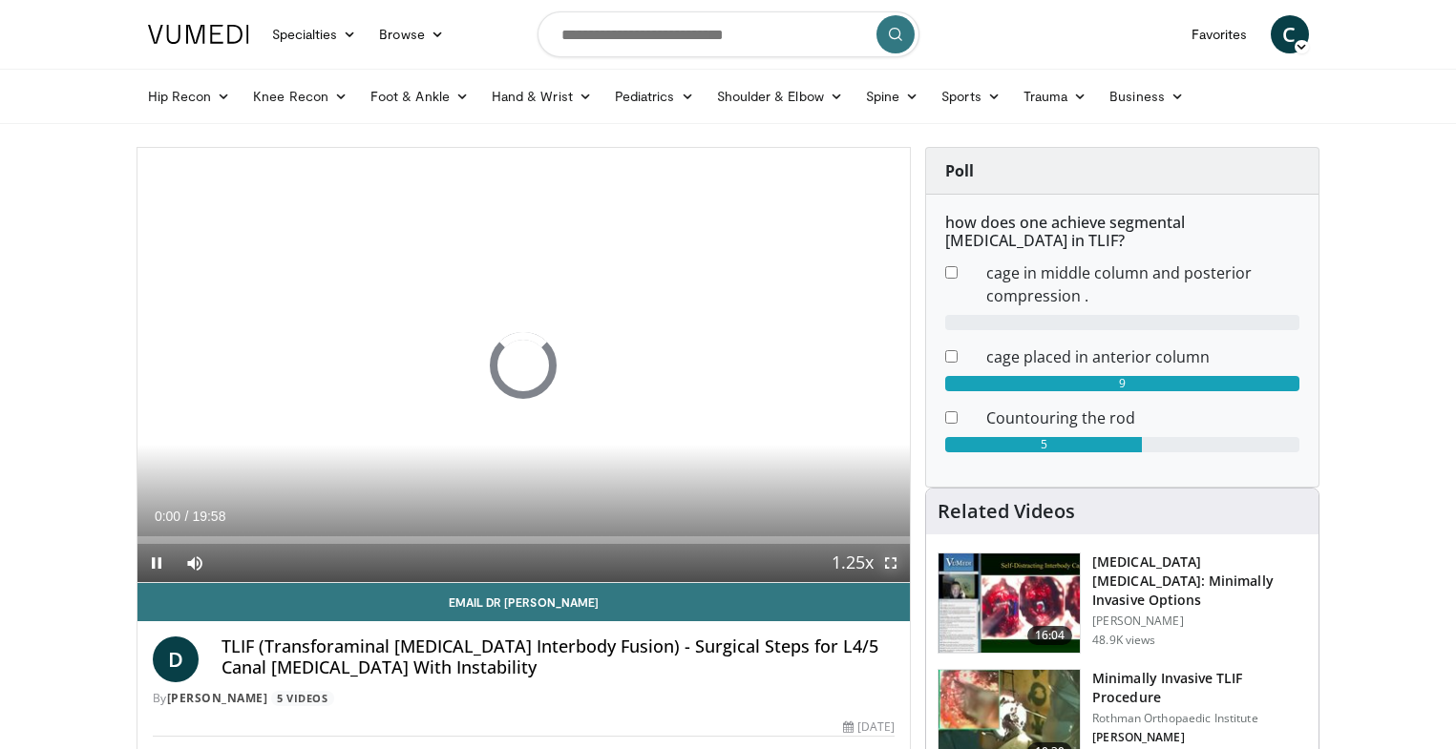
click at [890, 560] on span "Video Player" at bounding box center [891, 563] width 38 height 38
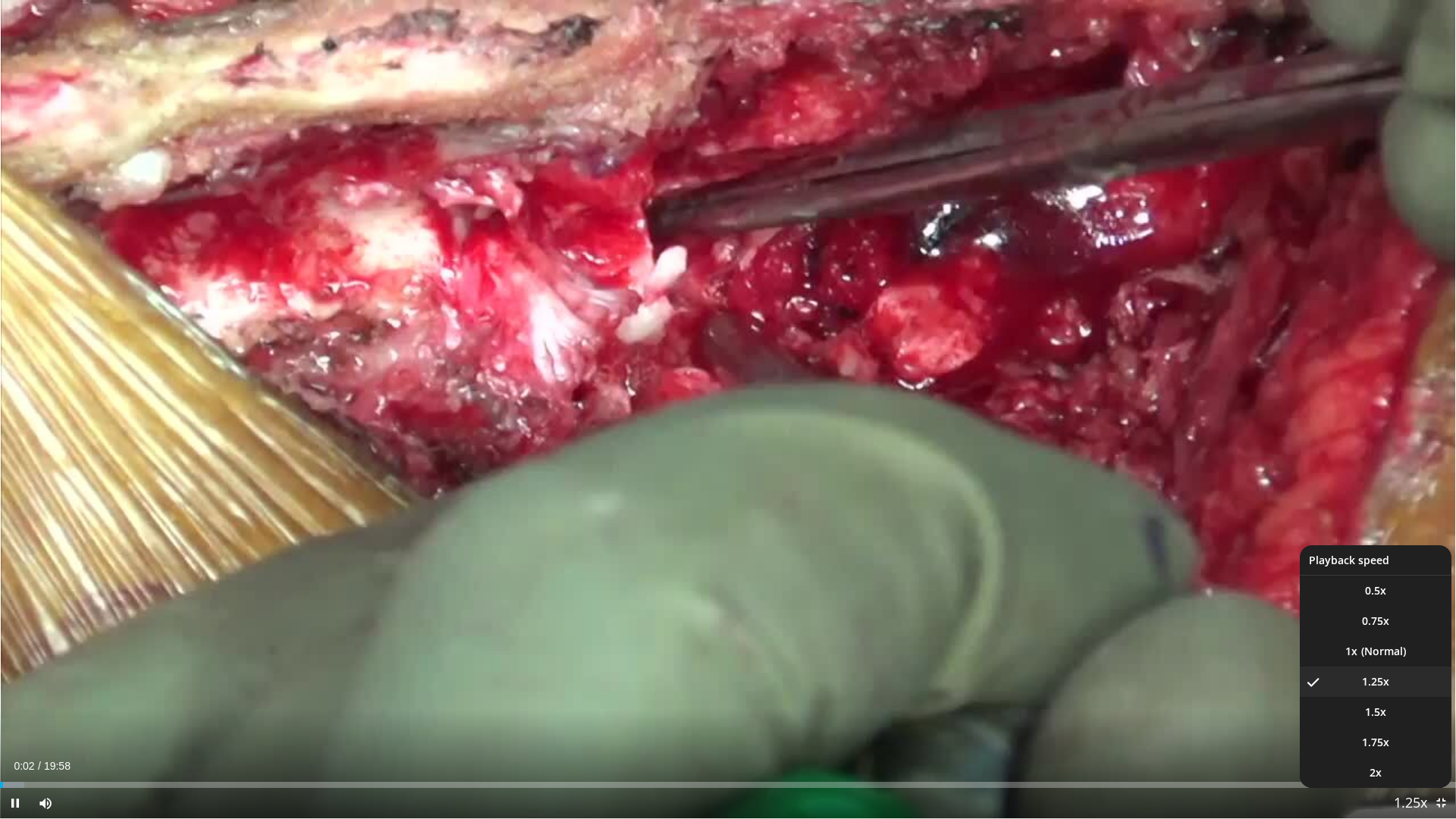
click at [1156, 594] on span "Video Player" at bounding box center [1410, 804] width 21 height 30
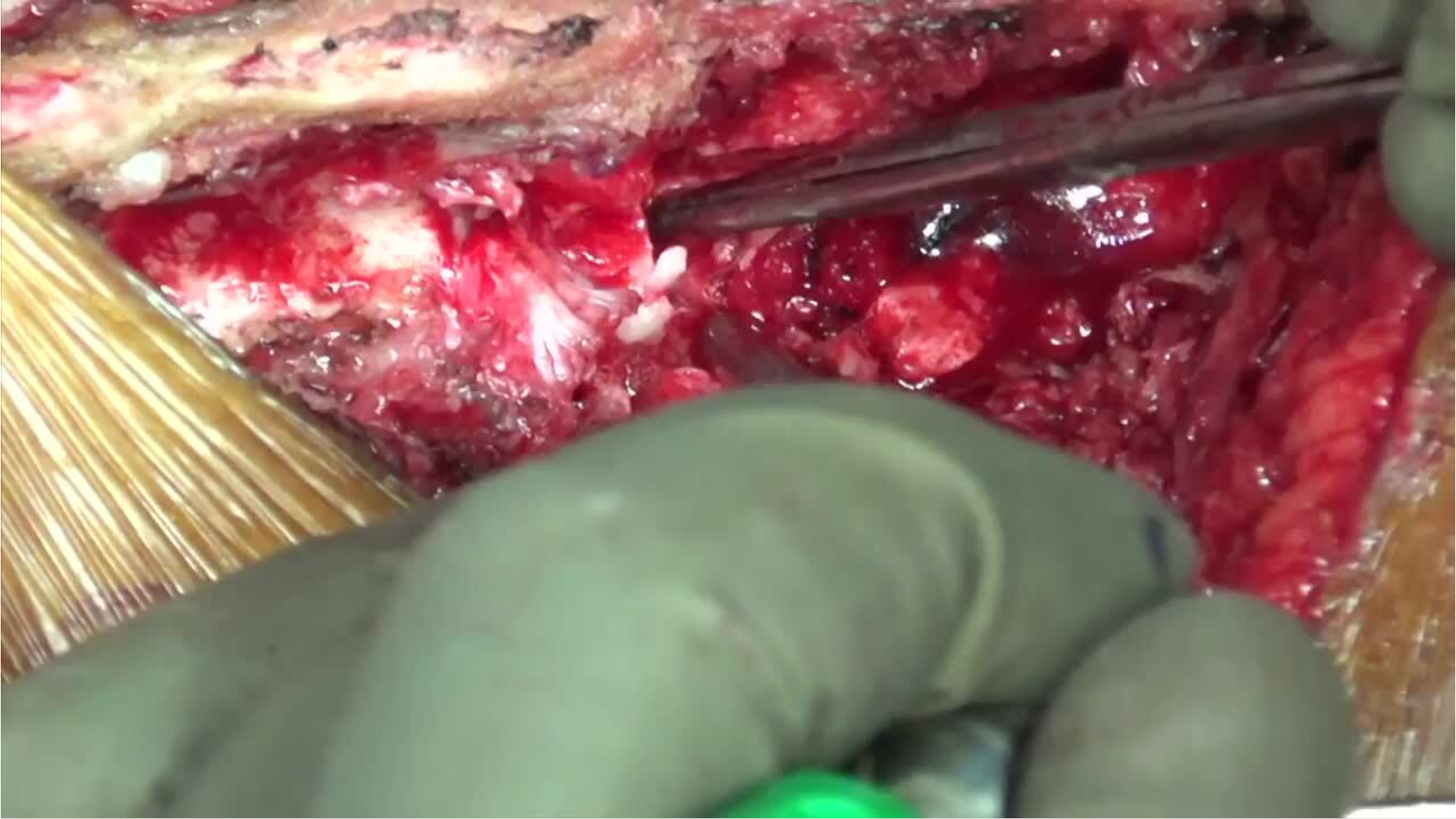
click at [1156, 594] on div "10 seconds Tap to unmute" at bounding box center [728, 409] width 1456 height 818
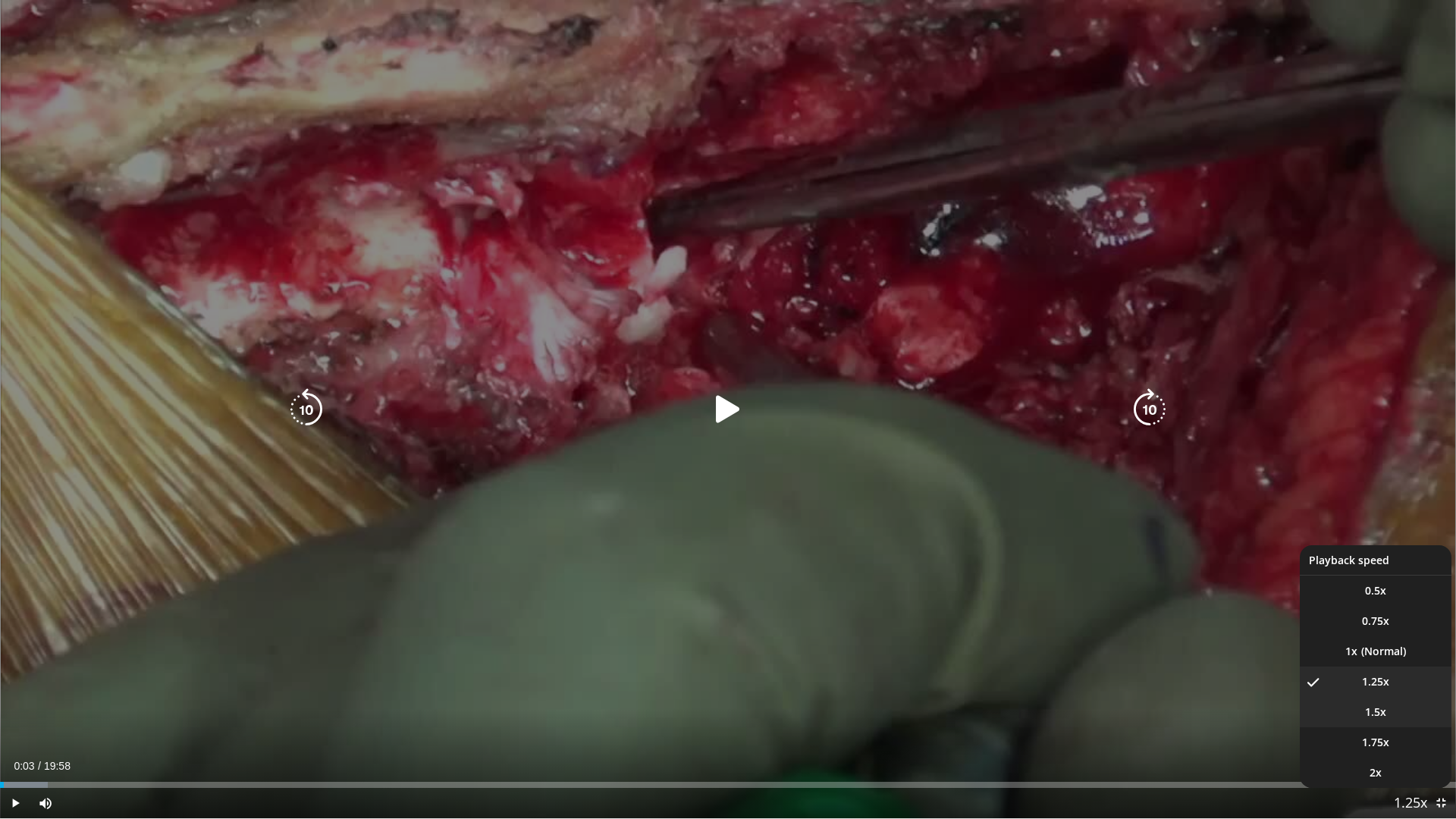
drag, startPoint x: 1406, startPoint y: 796, endPoint x: 1379, endPoint y: 715, distance: 85.4
click at [1156, 594] on span "1.5x" at bounding box center [1375, 712] width 21 height 15
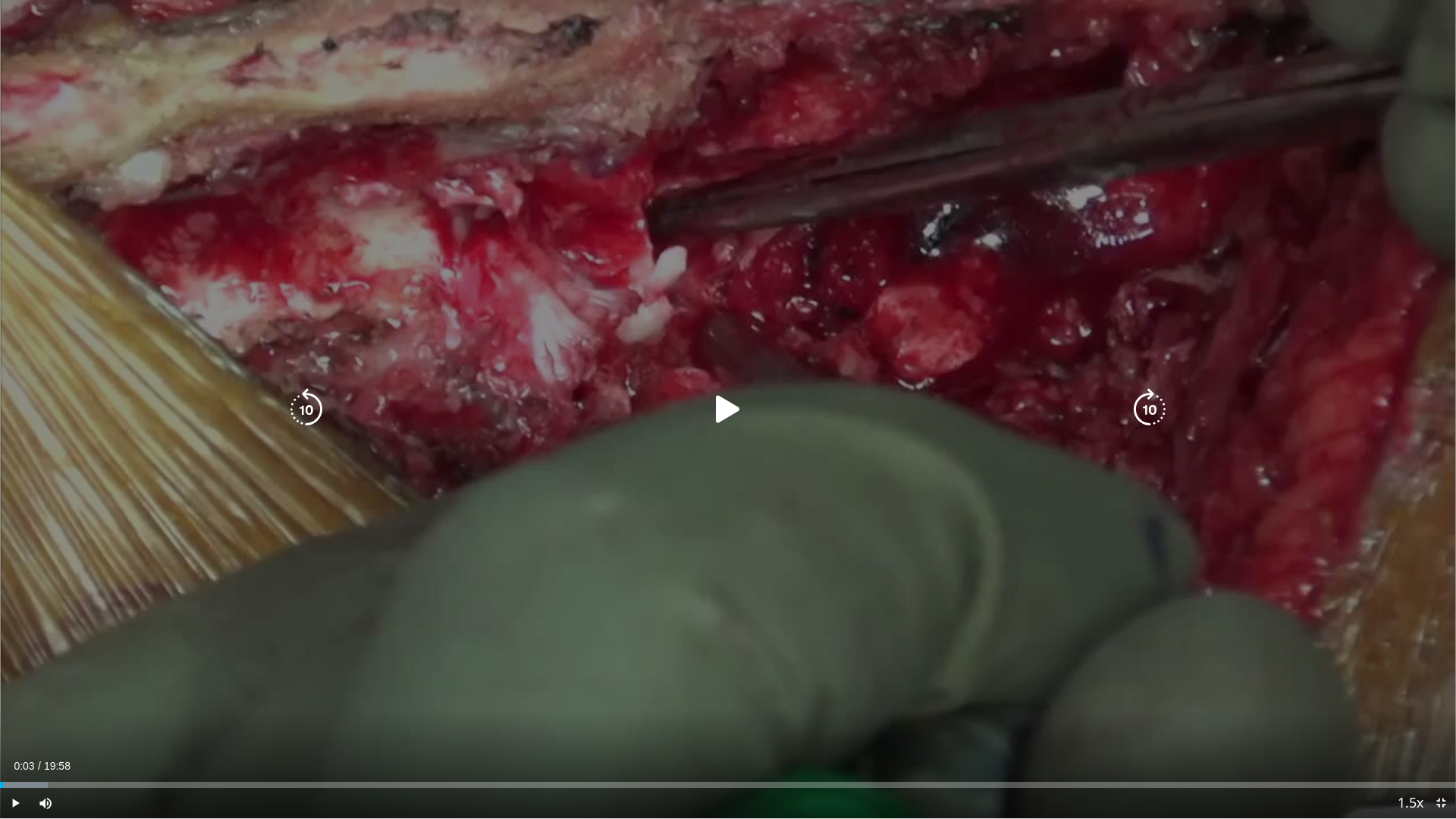
click at [1156, 594] on div "10 seconds Tap to unmute" at bounding box center [728, 409] width 1456 height 818
click at [1155, 409] on icon "Video Player" at bounding box center [1149, 409] width 42 height 42
click at [1150, 411] on icon "Video Player" at bounding box center [1149, 409] width 42 height 42
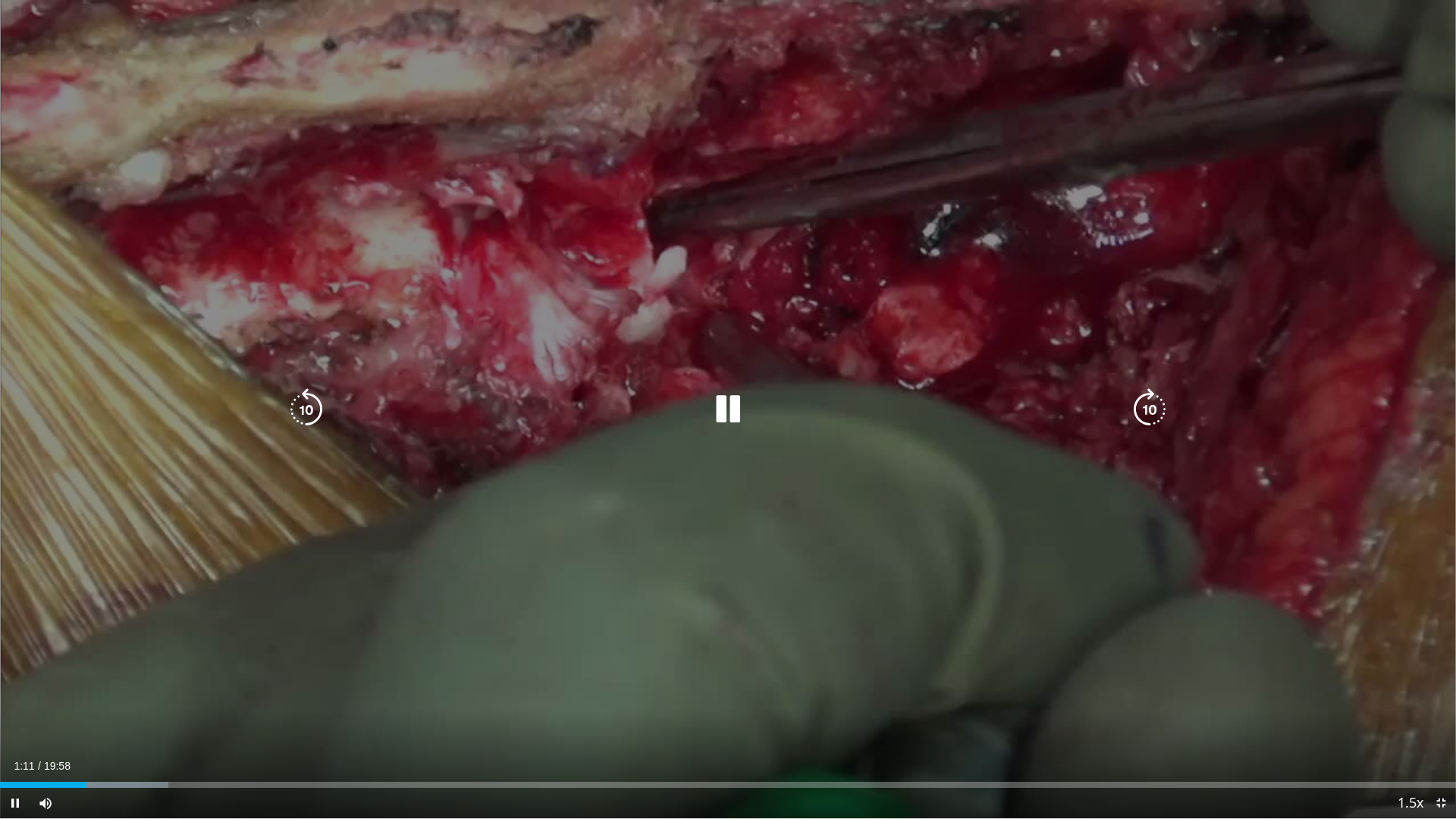
click at [1151, 419] on div "40 seconds Tap to unmute" at bounding box center [728, 409] width 1456 height 818
click at [726, 415] on icon "Video Player" at bounding box center [728, 409] width 42 height 42
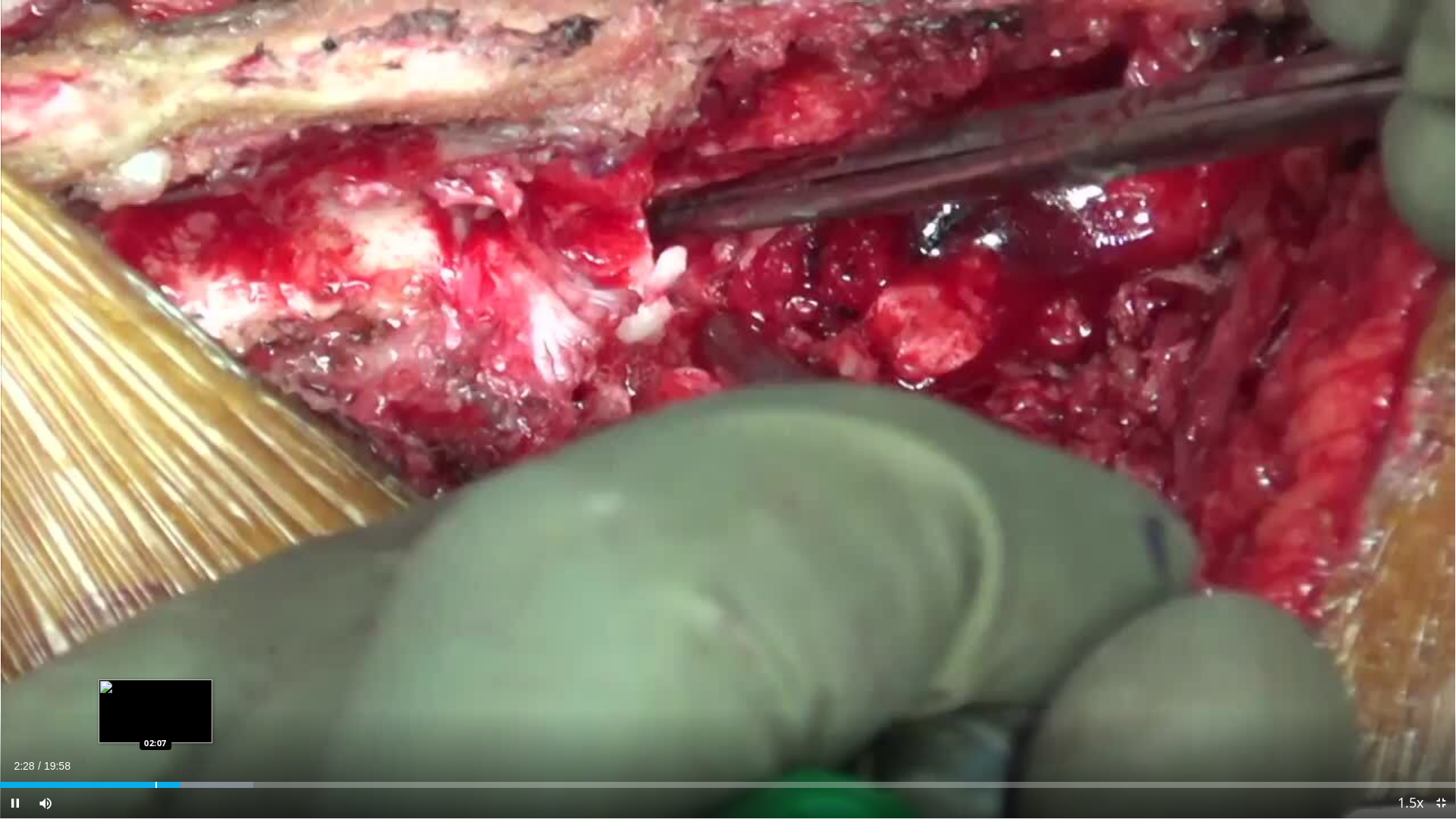
click at [155, 594] on div "Loaded : 17.38% 02:28 02:07" at bounding box center [728, 781] width 1456 height 14
click at [123, 594] on div "Loaded : 17.38% 02:16 01:41" at bounding box center [728, 781] width 1456 height 14
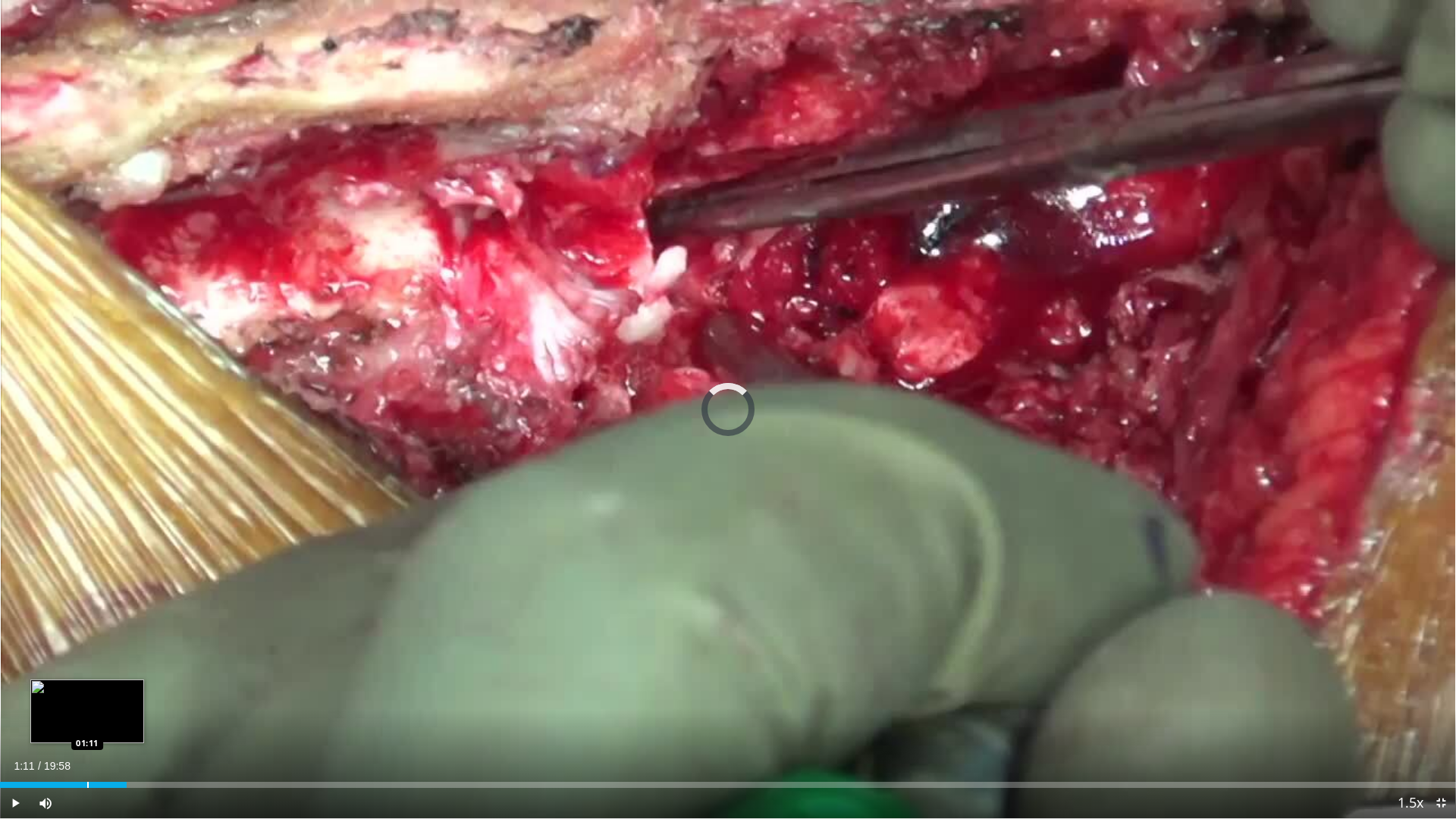
click at [87, 594] on div "Progress Bar" at bounding box center [88, 785] width 2 height 6
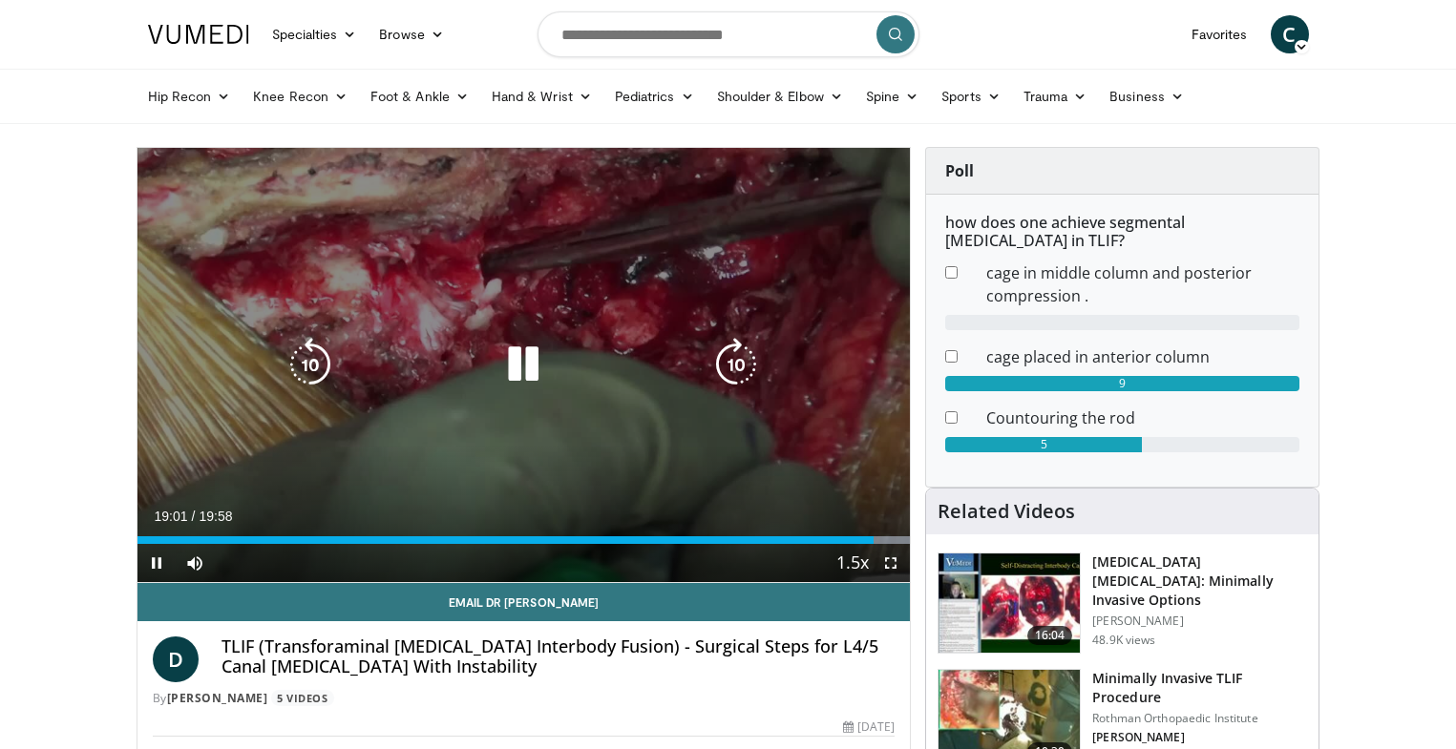
click at [515, 360] on icon "Video Player" at bounding box center [522, 364] width 53 height 53
